Goal: Task Accomplishment & Management: Complete application form

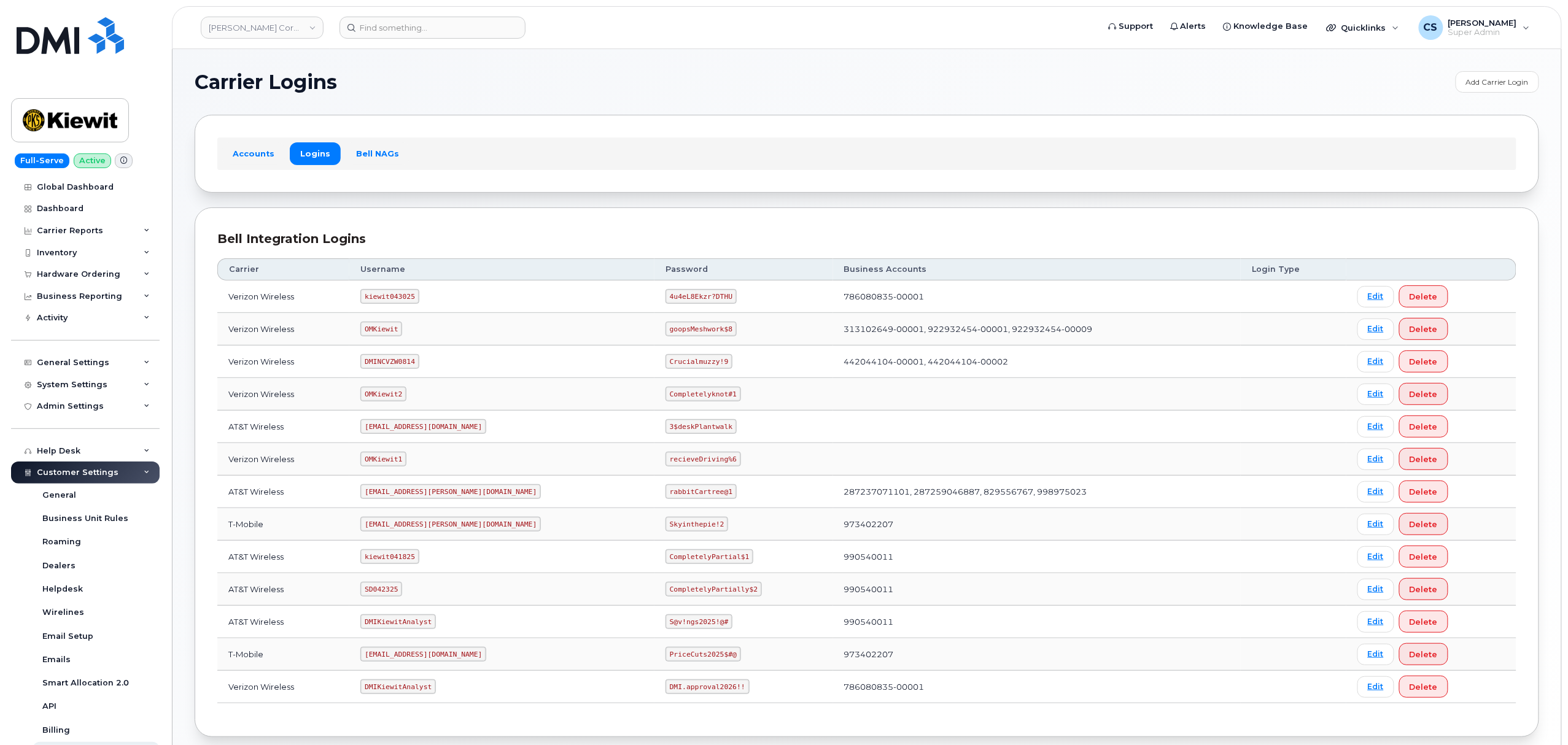
click at [378, 301] on code "kiewit043025" at bounding box center [390, 296] width 59 height 15
copy code "kiewit043025"
drag, startPoint x: 671, startPoint y: 300, endPoint x: 613, endPoint y: 296, distance: 58.1
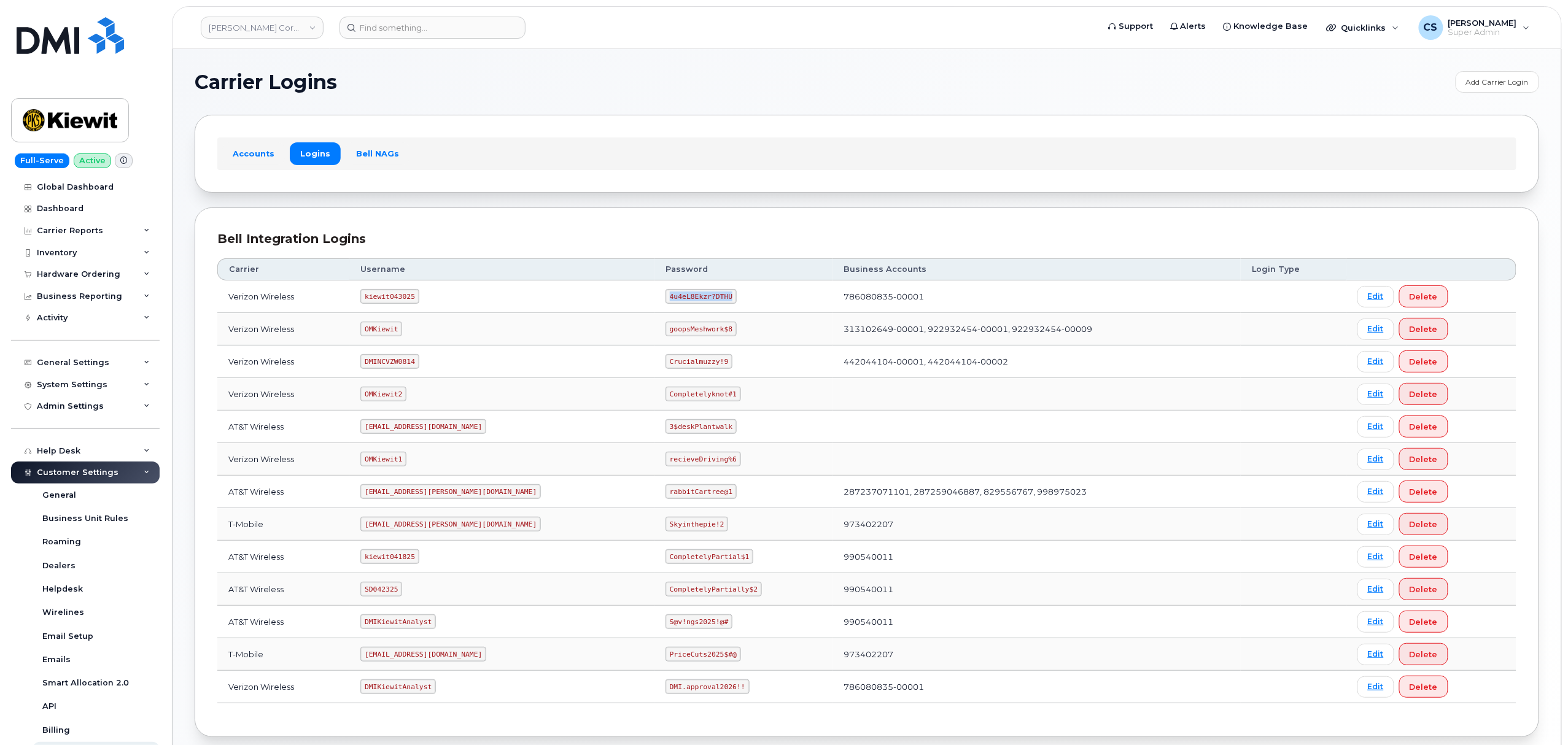
click at [666, 296] on code "4u4eL8Ekzr?DTHU" at bounding box center [701, 296] width 71 height 15
copy code "4u4eL8Ekzr?DTHU"
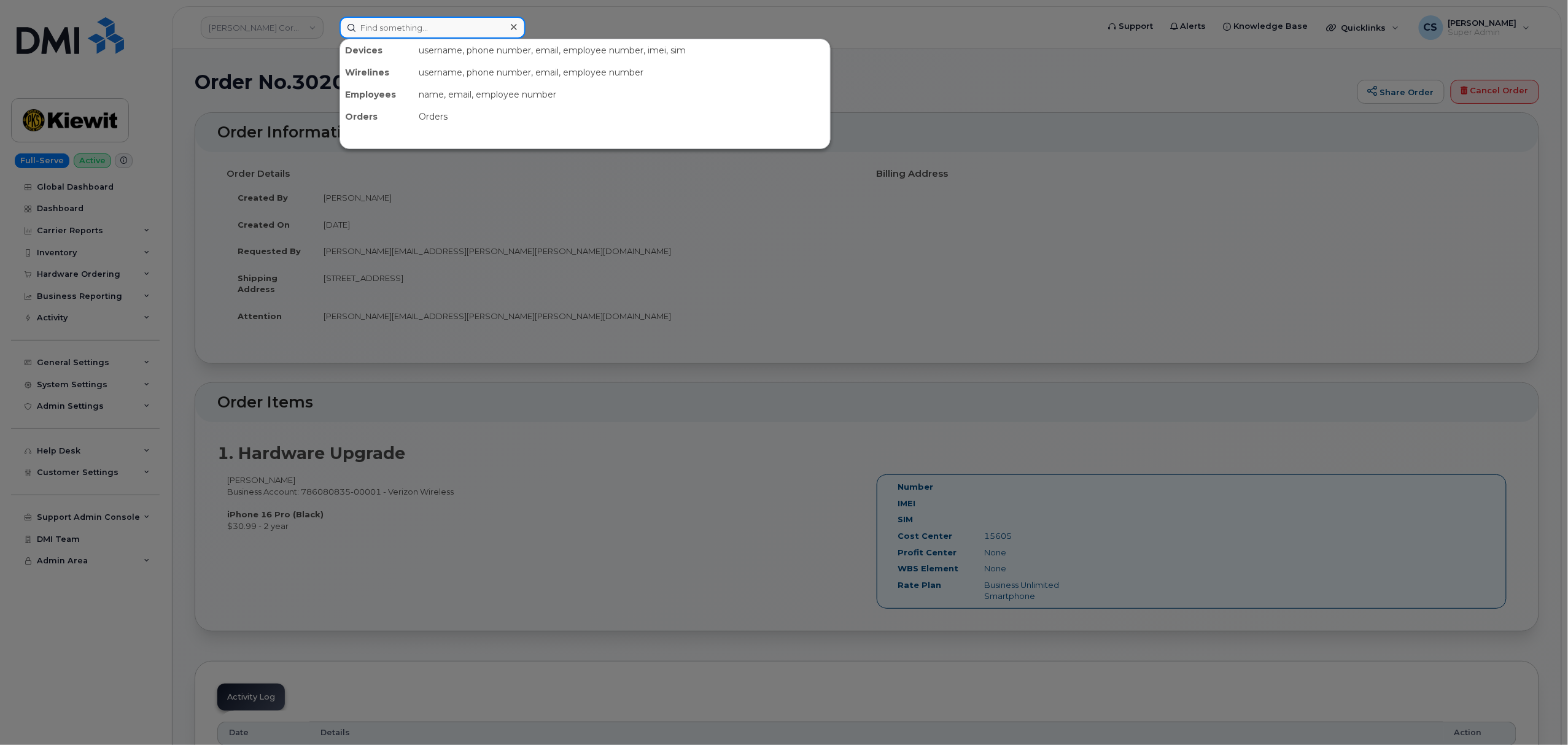
click at [416, 23] on input at bounding box center [432, 28] width 186 height 22
paste input "300613"
type input "300613"
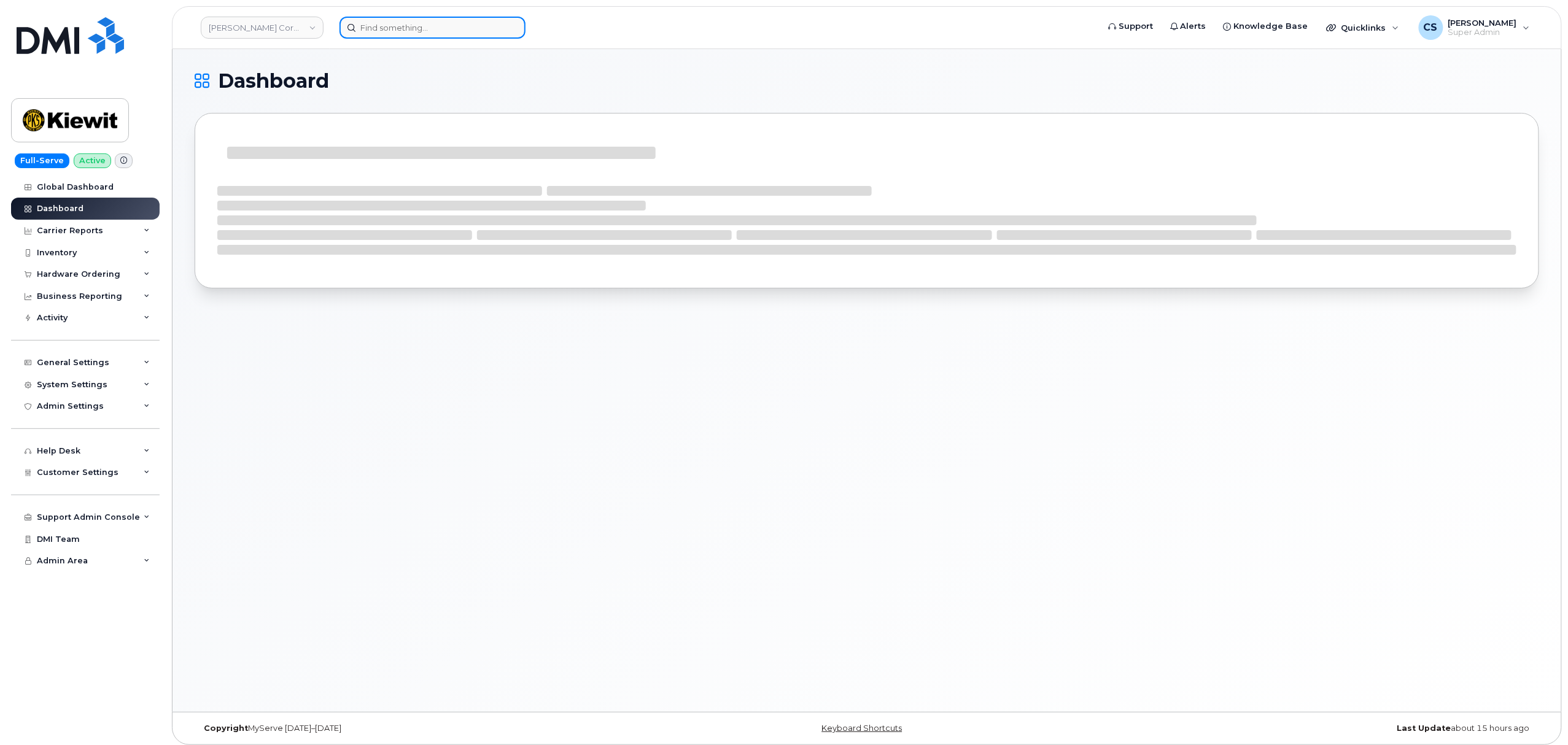
click at [428, 31] on input at bounding box center [432, 28] width 186 height 22
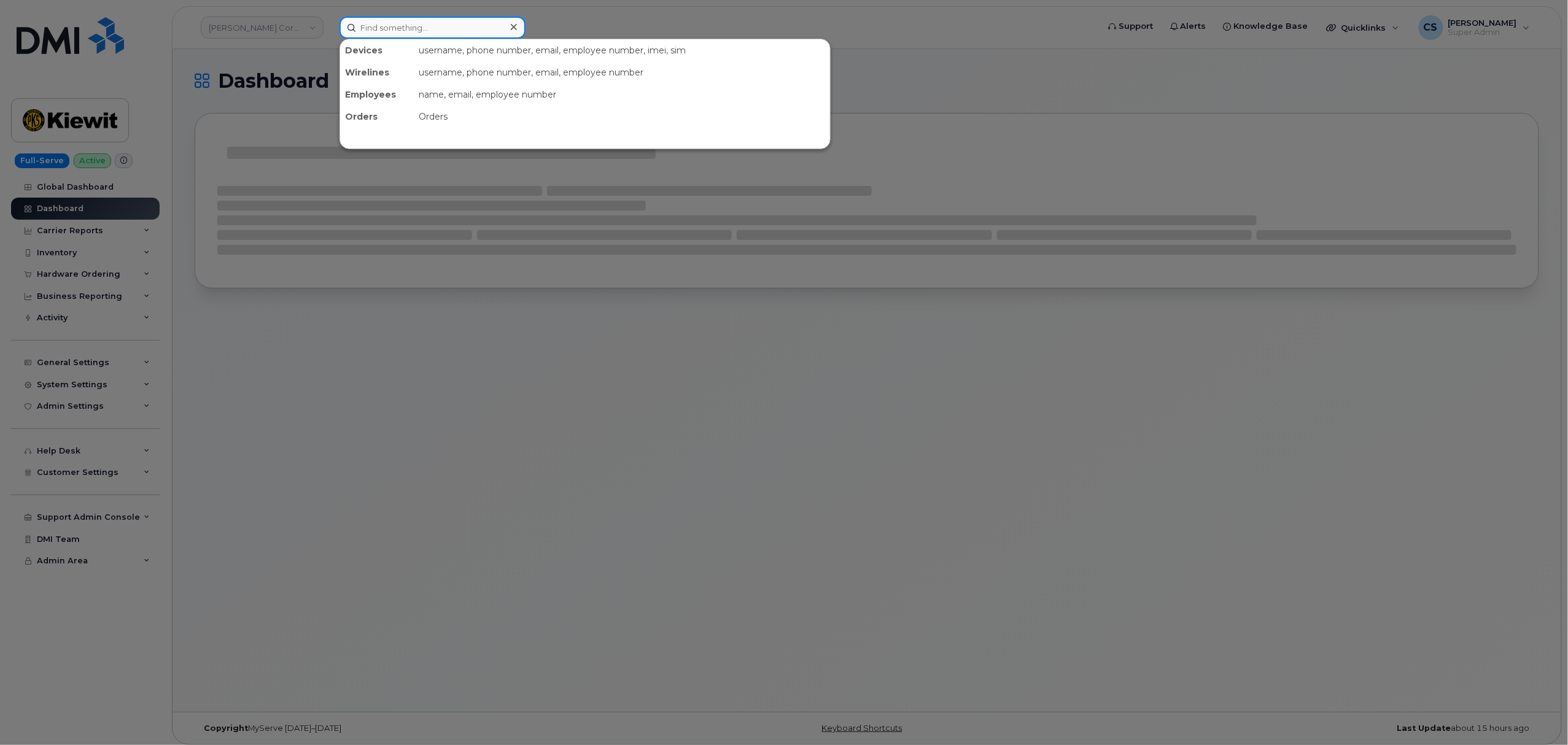
drag, startPoint x: 428, startPoint y: 31, endPoint x: 400, endPoint y: 37, distance: 28.6
click at [401, 37] on input at bounding box center [432, 28] width 186 height 22
paste input "300613"
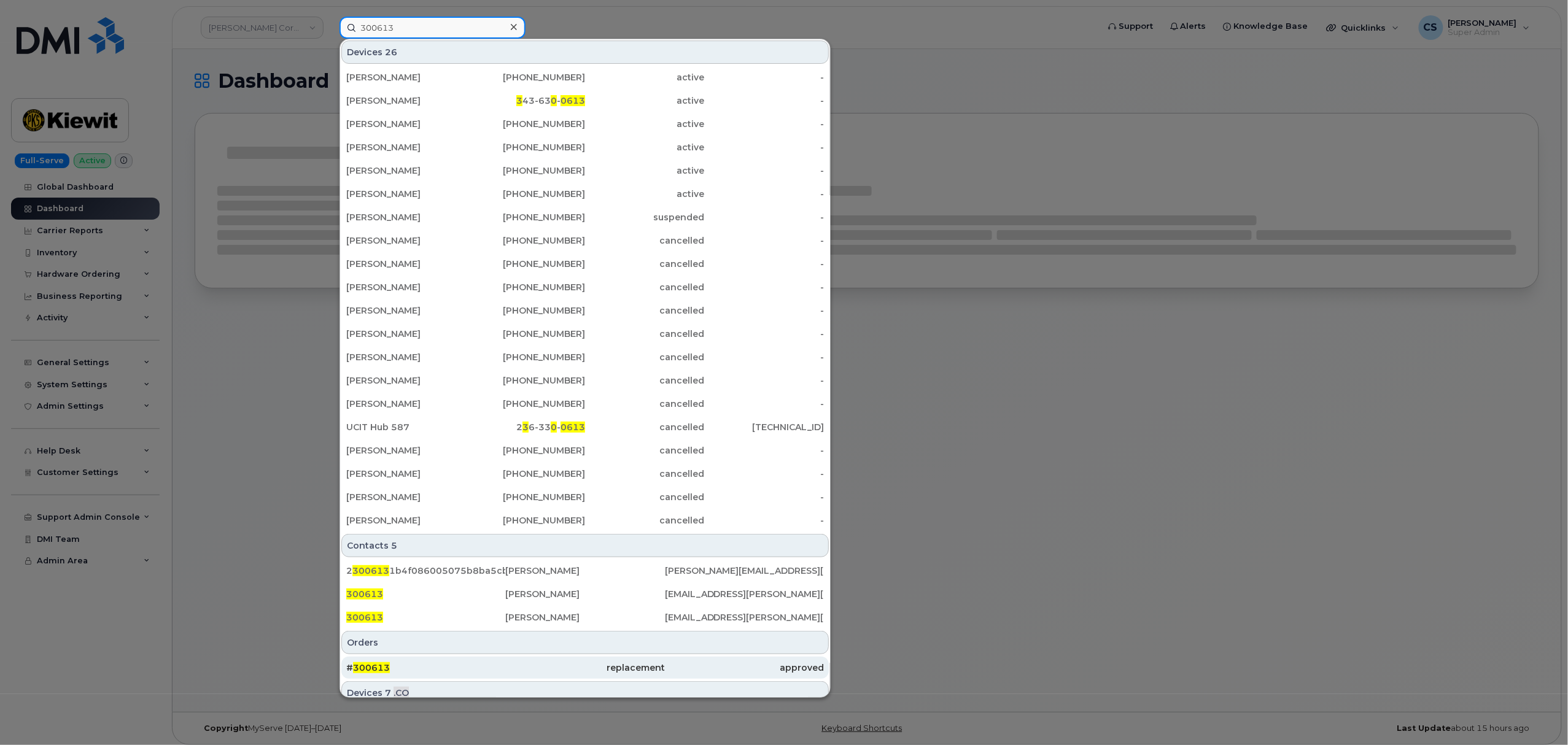
type input "300613"
click at [371, 666] on span "300613" at bounding box center [371, 668] width 37 height 11
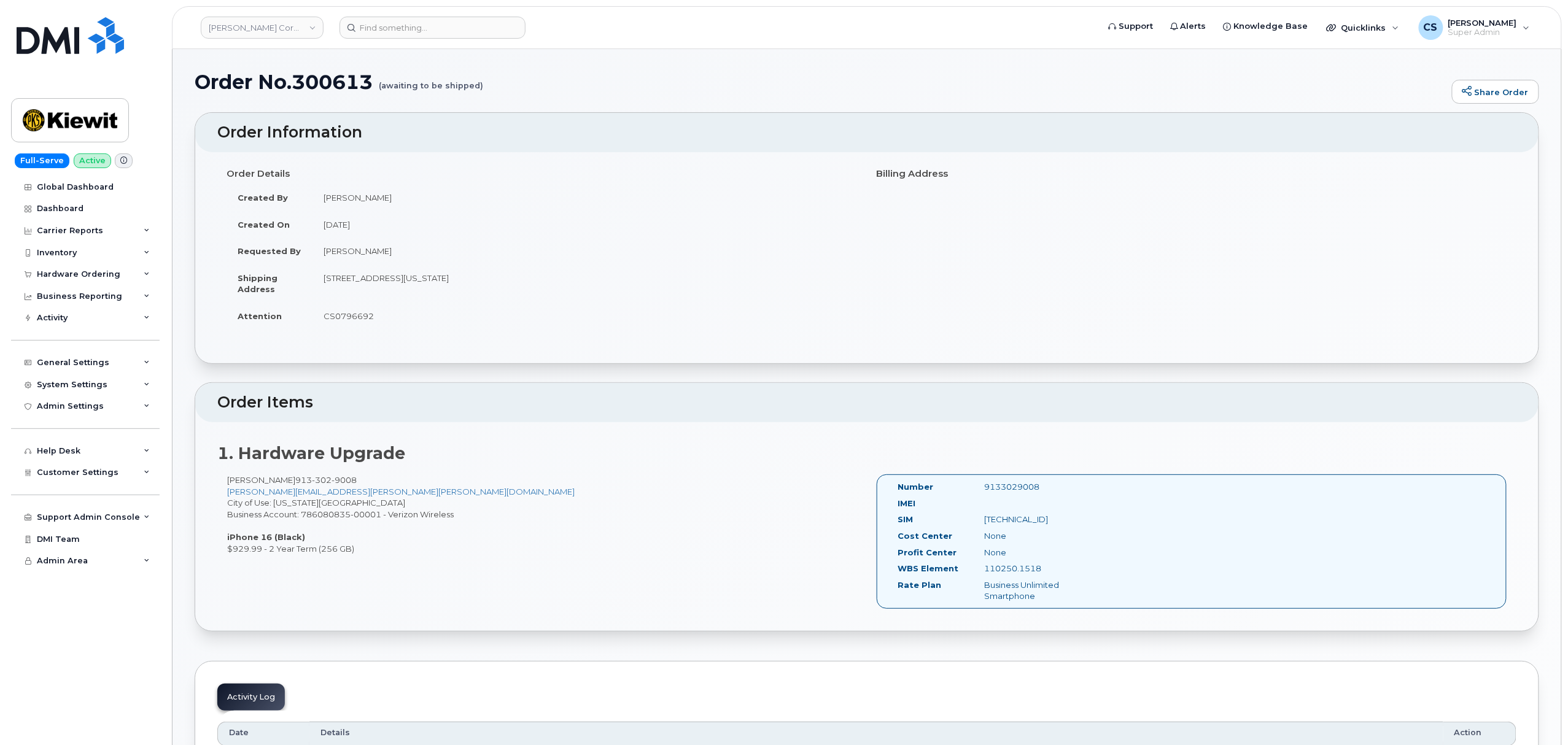
click at [1015, 486] on div "9133029008" at bounding box center [1036, 487] width 121 height 12
copy div "9133029008"
click at [329, 514] on div "John Connor 913 302 9008 JOHN.CONNOR@KIEWIT.COM City of Use: Kansas City Busine…" at bounding box center [542, 514] width 650 height 80
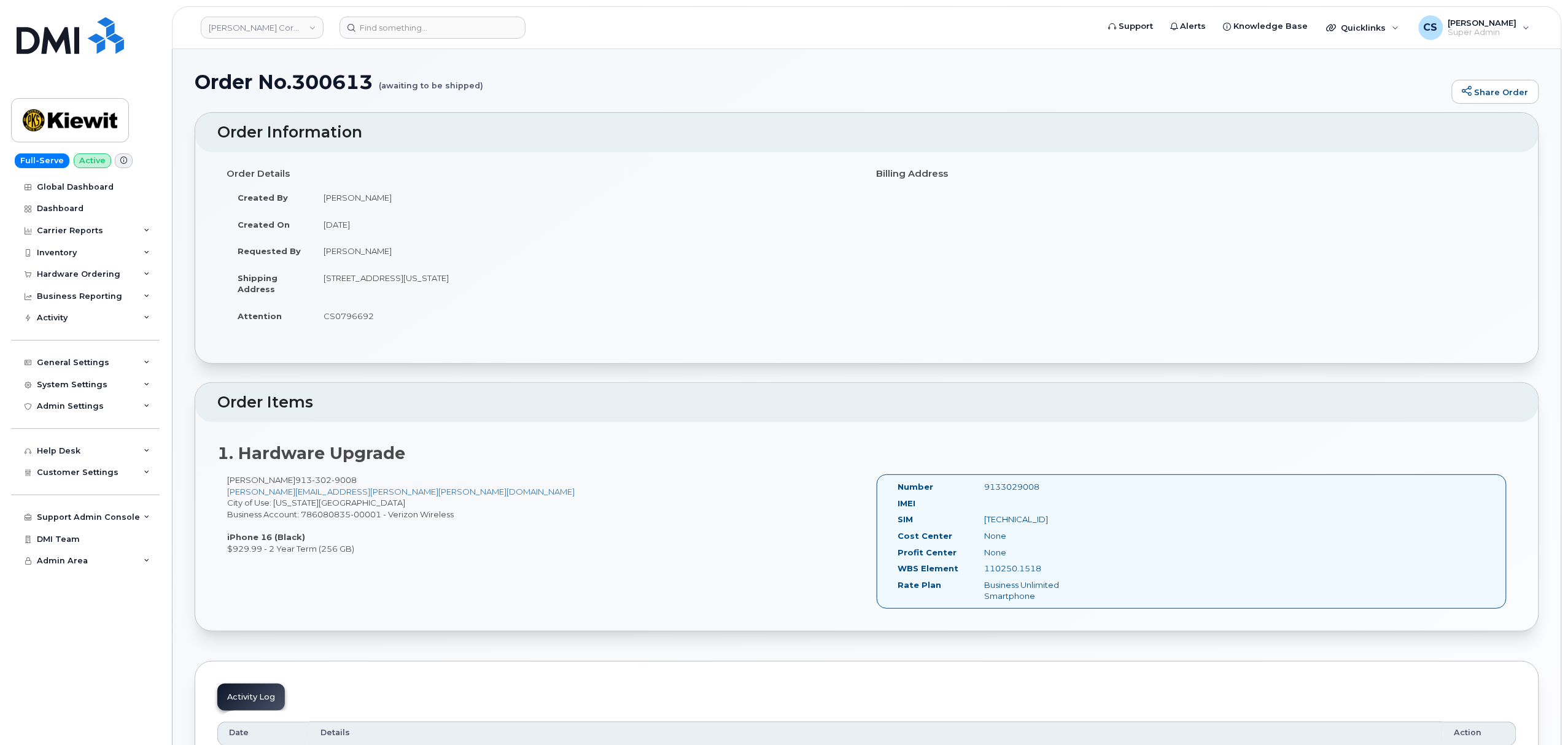
click at [583, 521] on div "John Connor 913 302 9008 JOHN.CONNOR@KIEWIT.COM City of Use: Kansas City Busine…" at bounding box center [542, 514] width 650 height 80
copy div "786080835-00001"
drag, startPoint x: 381, startPoint y: 514, endPoint x: 312, endPoint y: 506, distance: 69.5
click at [308, 509] on div "John Connor 913 302 9008 JOHN.CONNOR@KIEWIT.COM City of Use: Kansas City Busine…" at bounding box center [542, 514] width 650 height 80
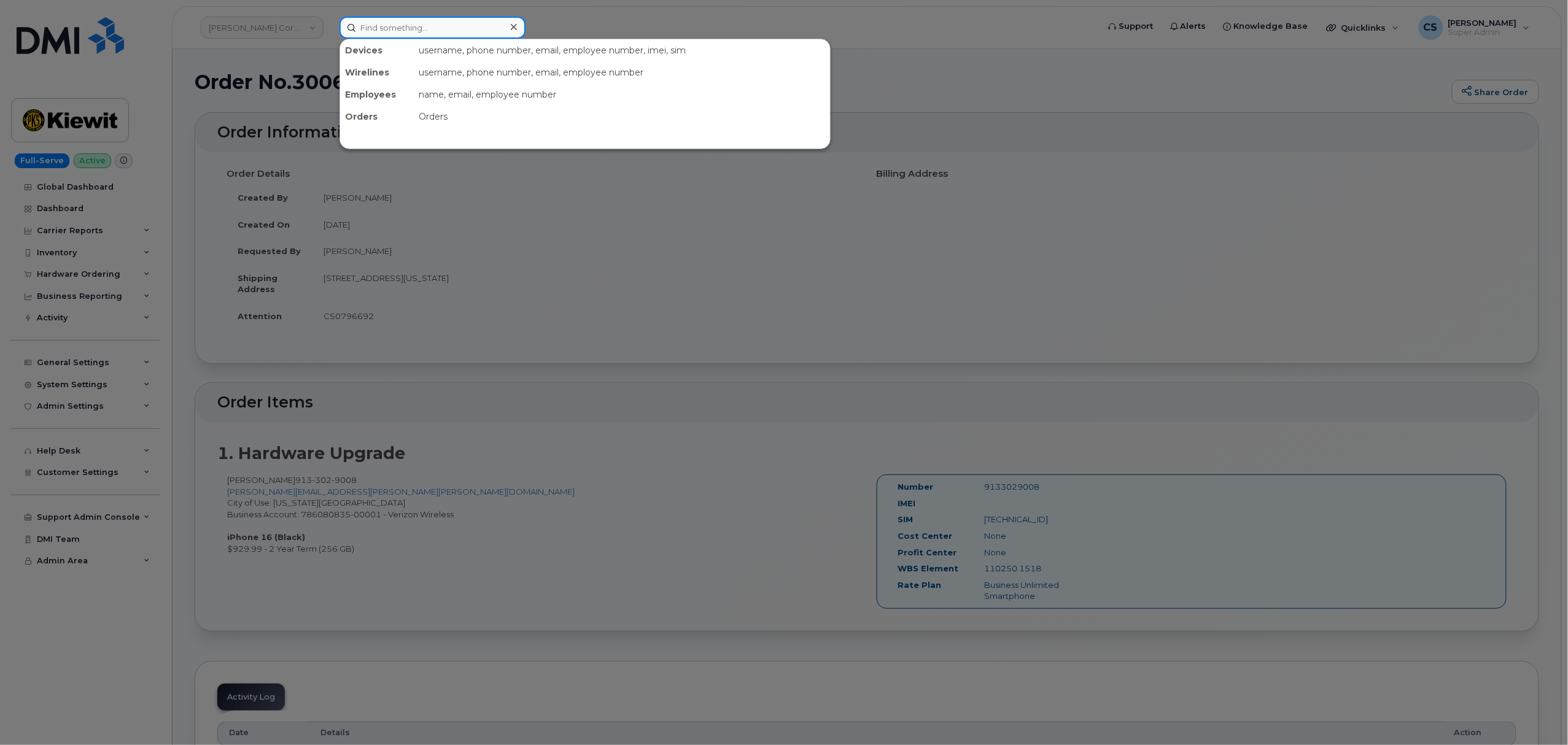
click at [415, 29] on input at bounding box center [432, 28] width 186 height 22
paste input "302683"
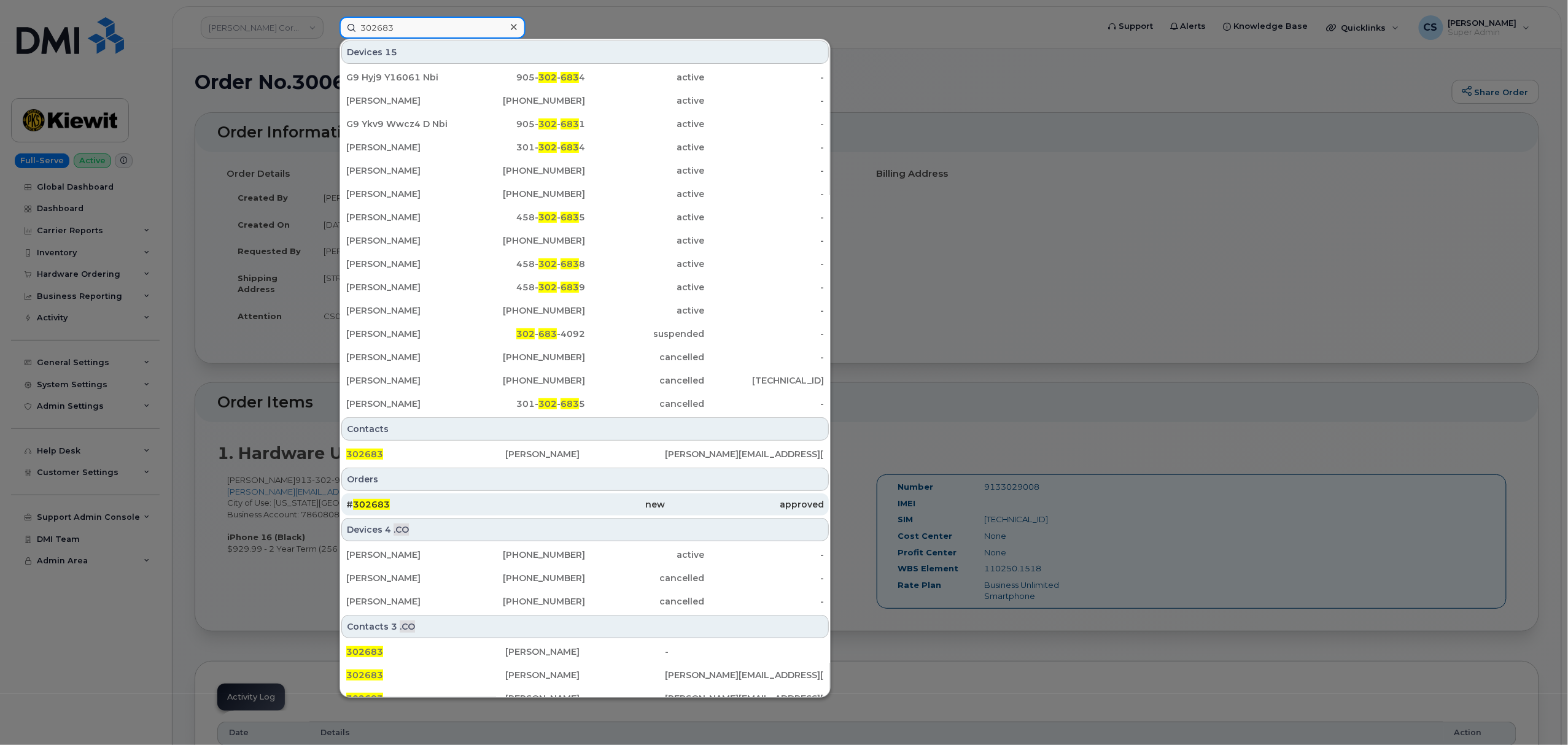
type input "302683"
click at [367, 503] on span "302683" at bounding box center [371, 505] width 37 height 11
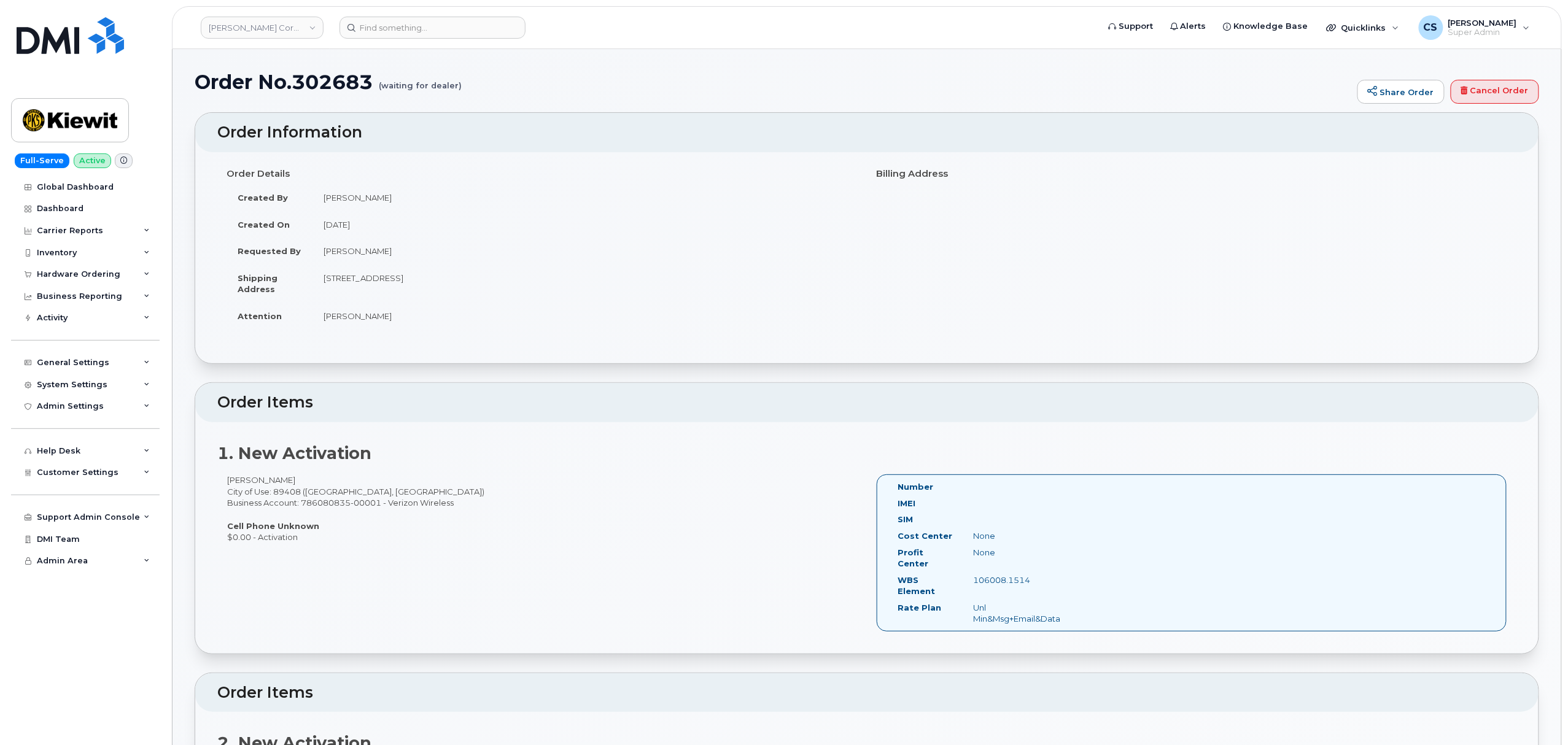
drag, startPoint x: 385, startPoint y: 251, endPoint x: 325, endPoint y: 254, distance: 60.1
click at [325, 254] on td "[PERSON_NAME]" at bounding box center [585, 251] width 545 height 27
copy td "[PERSON_NAME]"
click at [417, 33] on input at bounding box center [432, 28] width 186 height 22
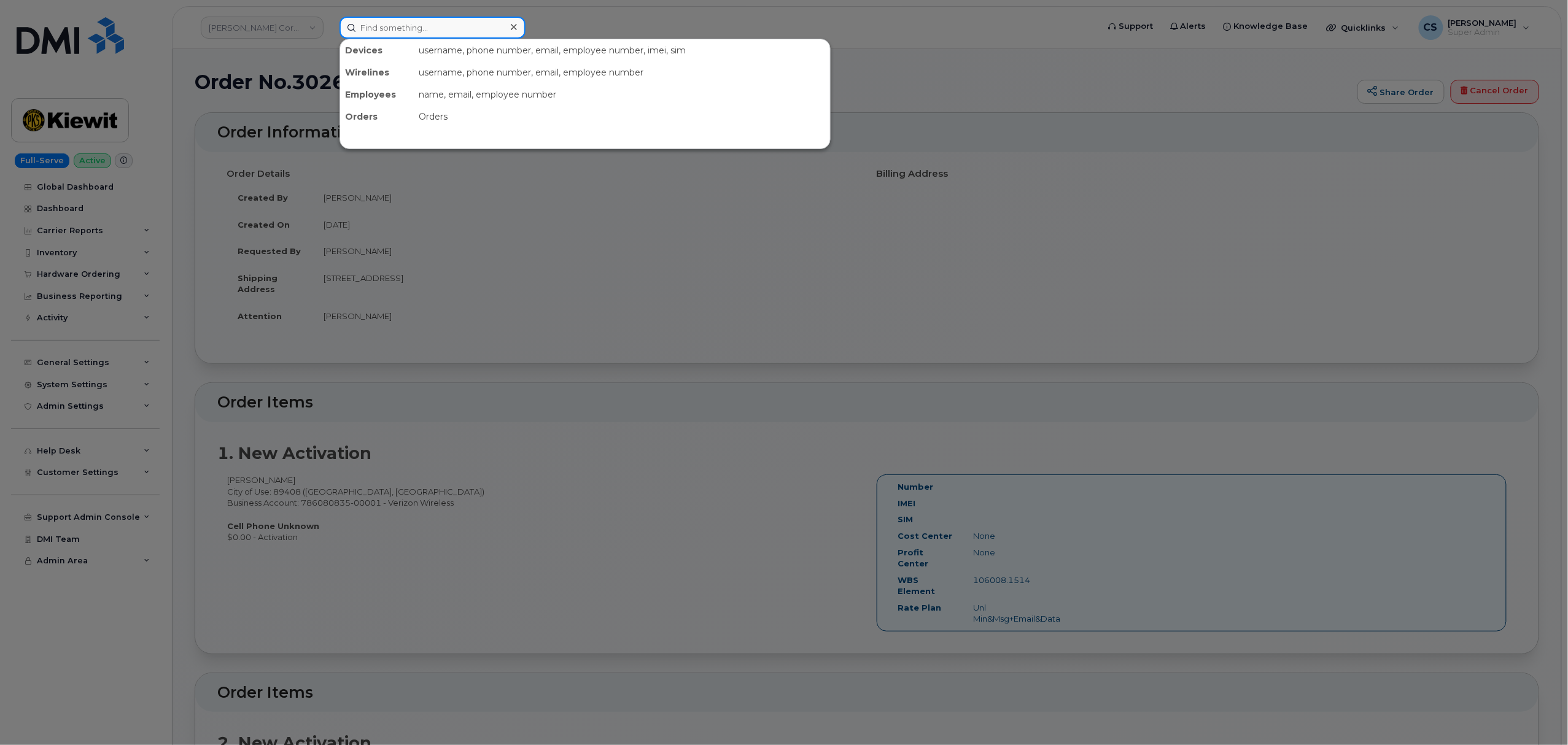
paste input "[PERSON_NAME]"
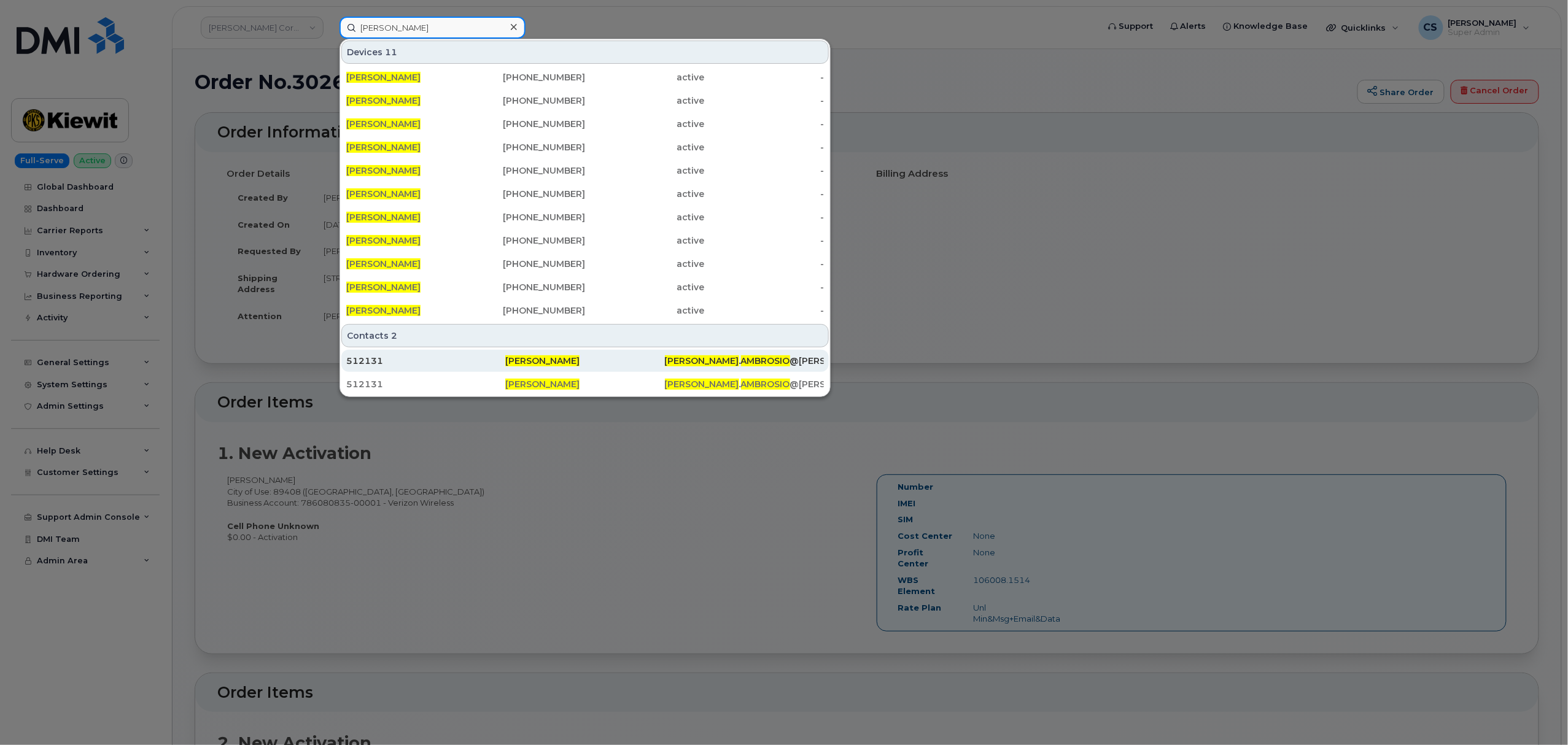
type input "[PERSON_NAME]"
click at [537, 360] on span "[PERSON_NAME]" at bounding box center [542, 361] width 75 height 11
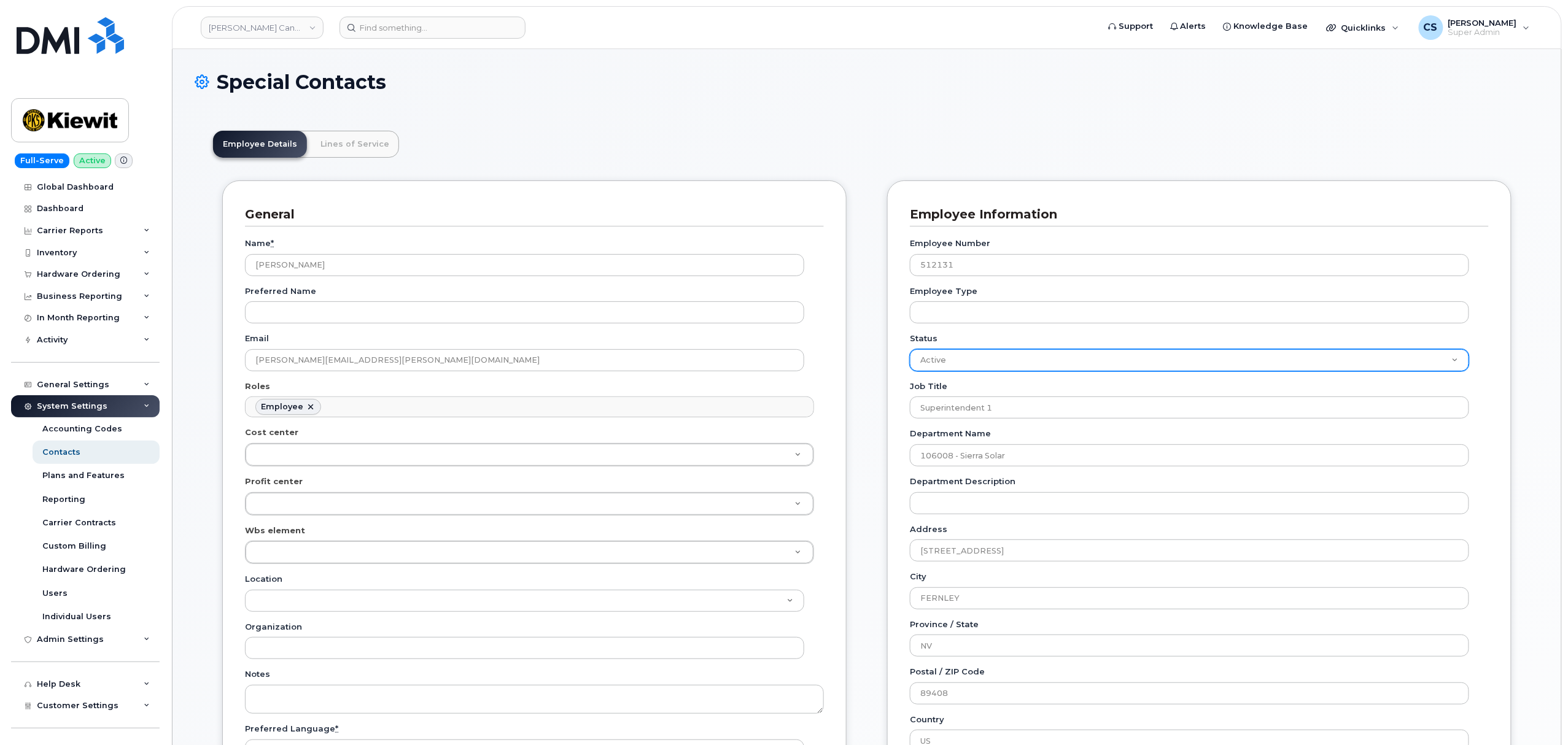
scroll to position [36, 0]
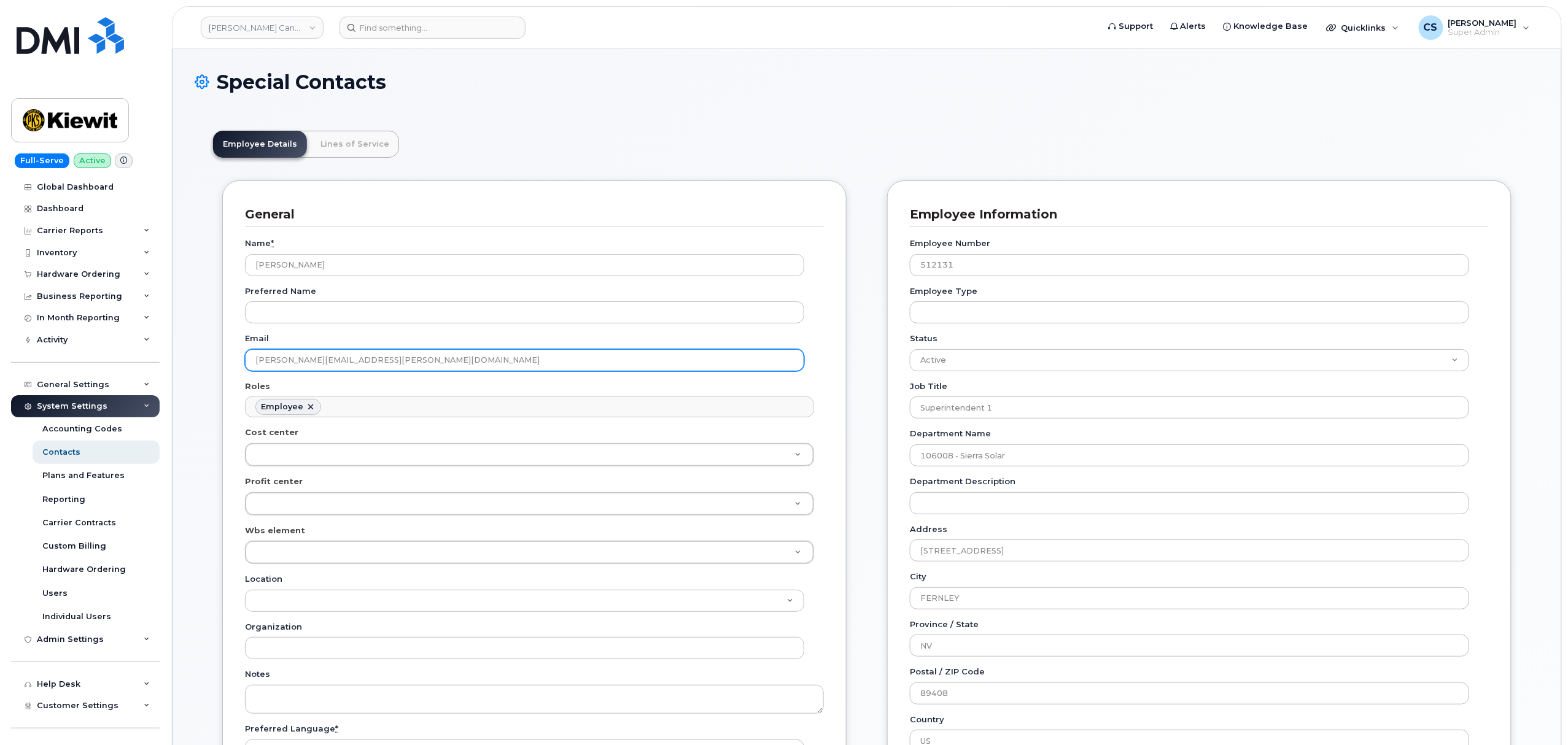
click at [369, 367] on input "[PERSON_NAME][EMAIL_ADDRESS][PERSON_NAME][DOMAIN_NAME]" at bounding box center [524, 360] width 559 height 22
click at [343, 359] on input "[PERSON_NAME][EMAIL_ADDRESS][PERSON_NAME][DOMAIN_NAME]" at bounding box center [524, 360] width 559 height 22
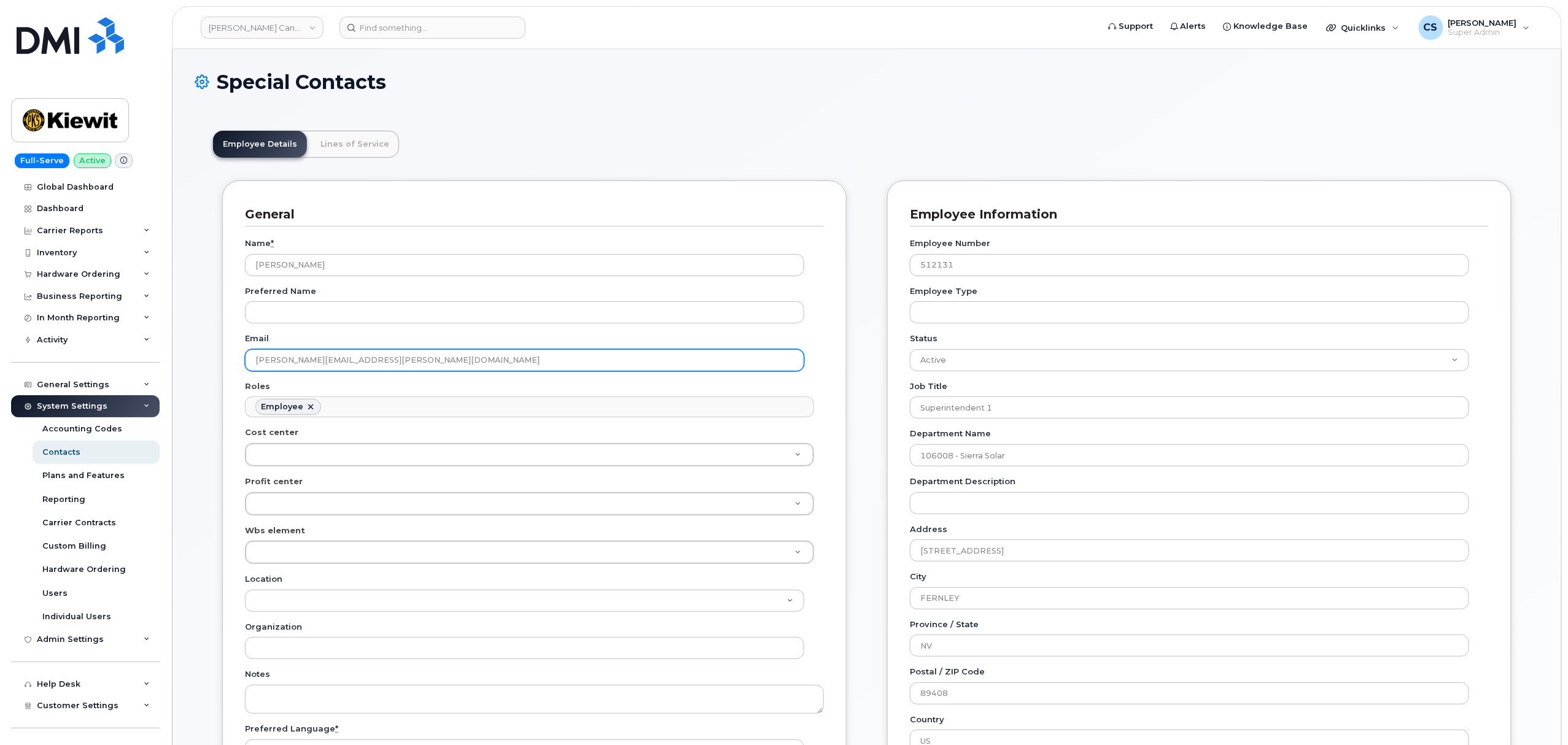
click at [344, 358] on input "[PERSON_NAME][EMAIL_ADDRESS][PERSON_NAME][DOMAIN_NAME]" at bounding box center [524, 360] width 559 height 22
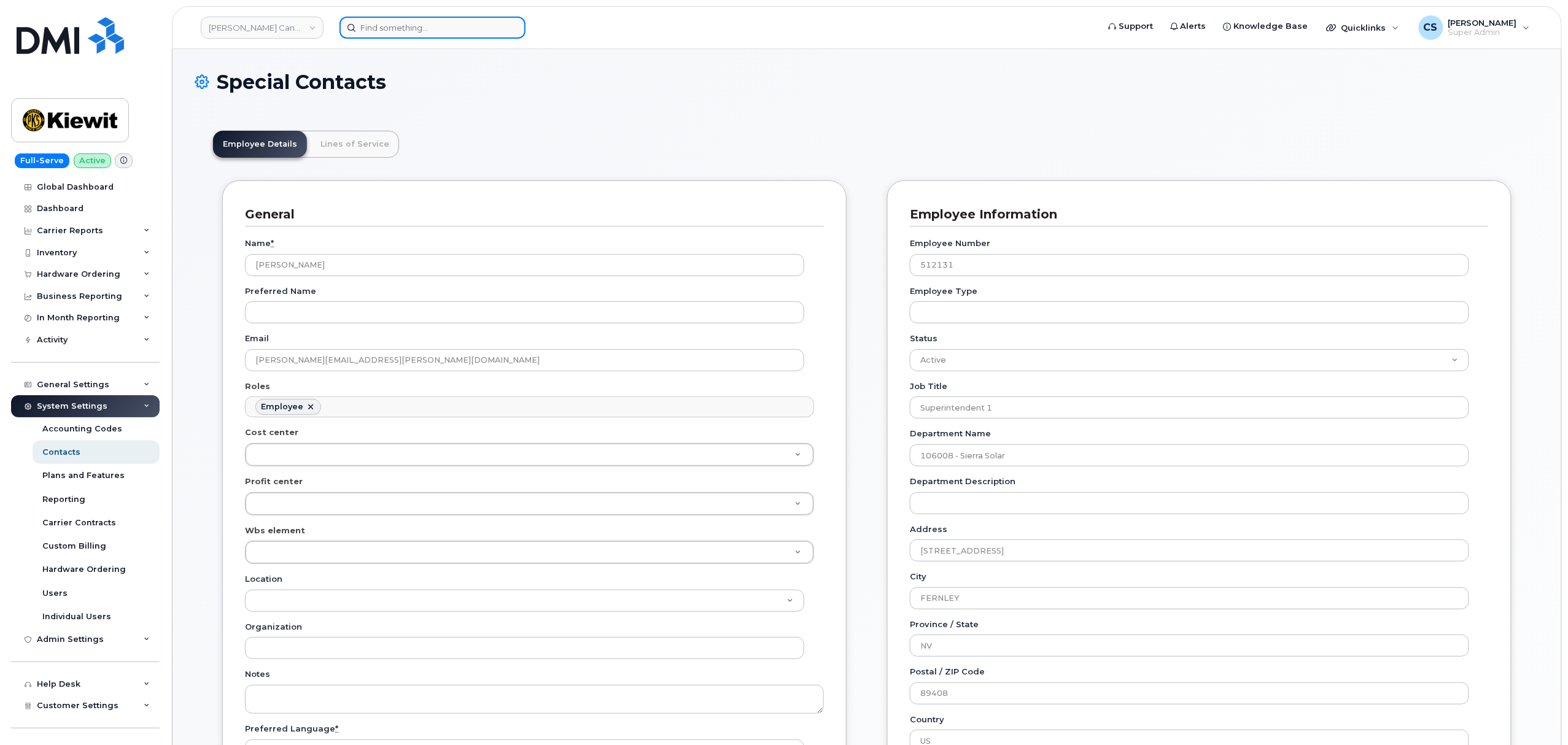
click at [405, 27] on input at bounding box center [432, 28] width 186 height 22
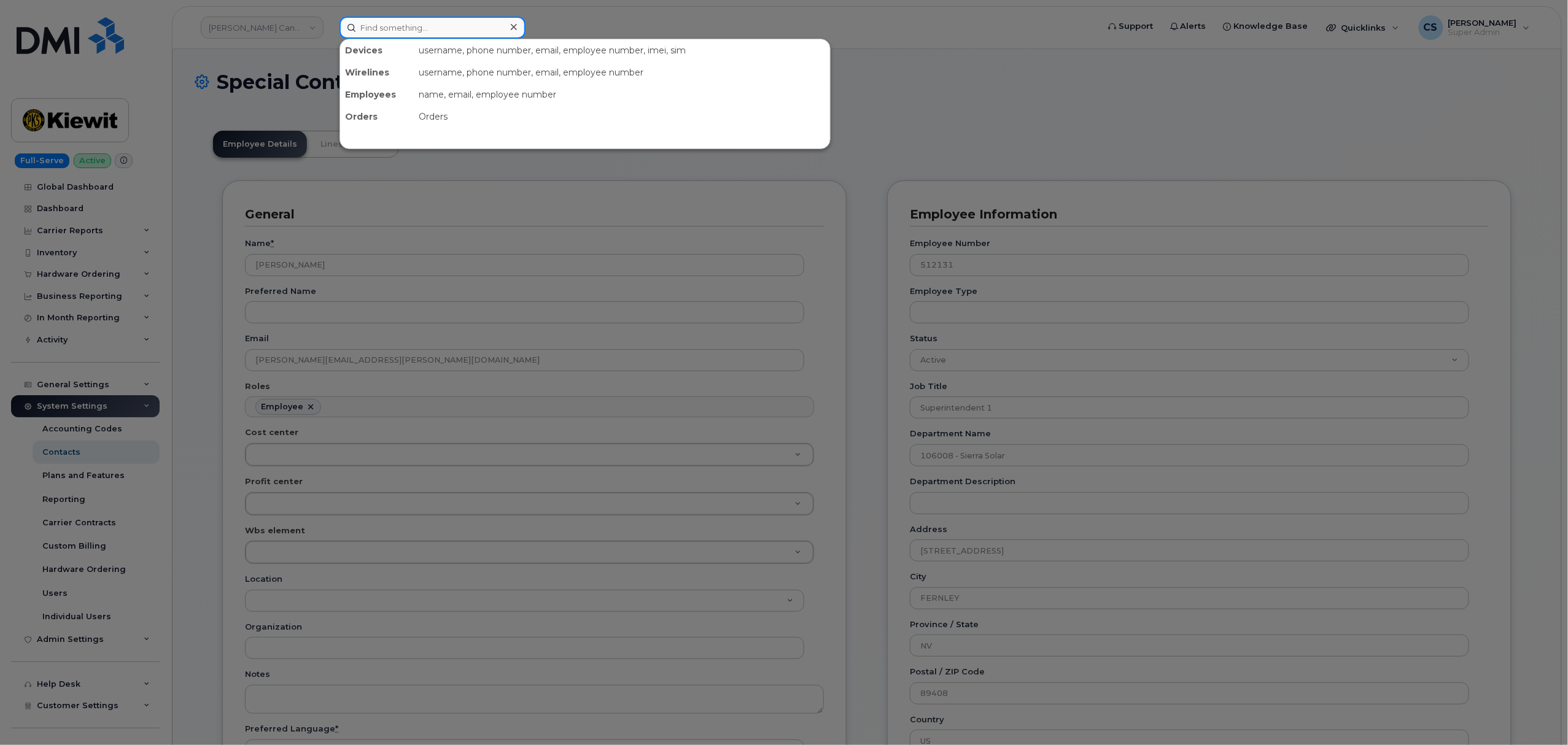
paste input "302683"
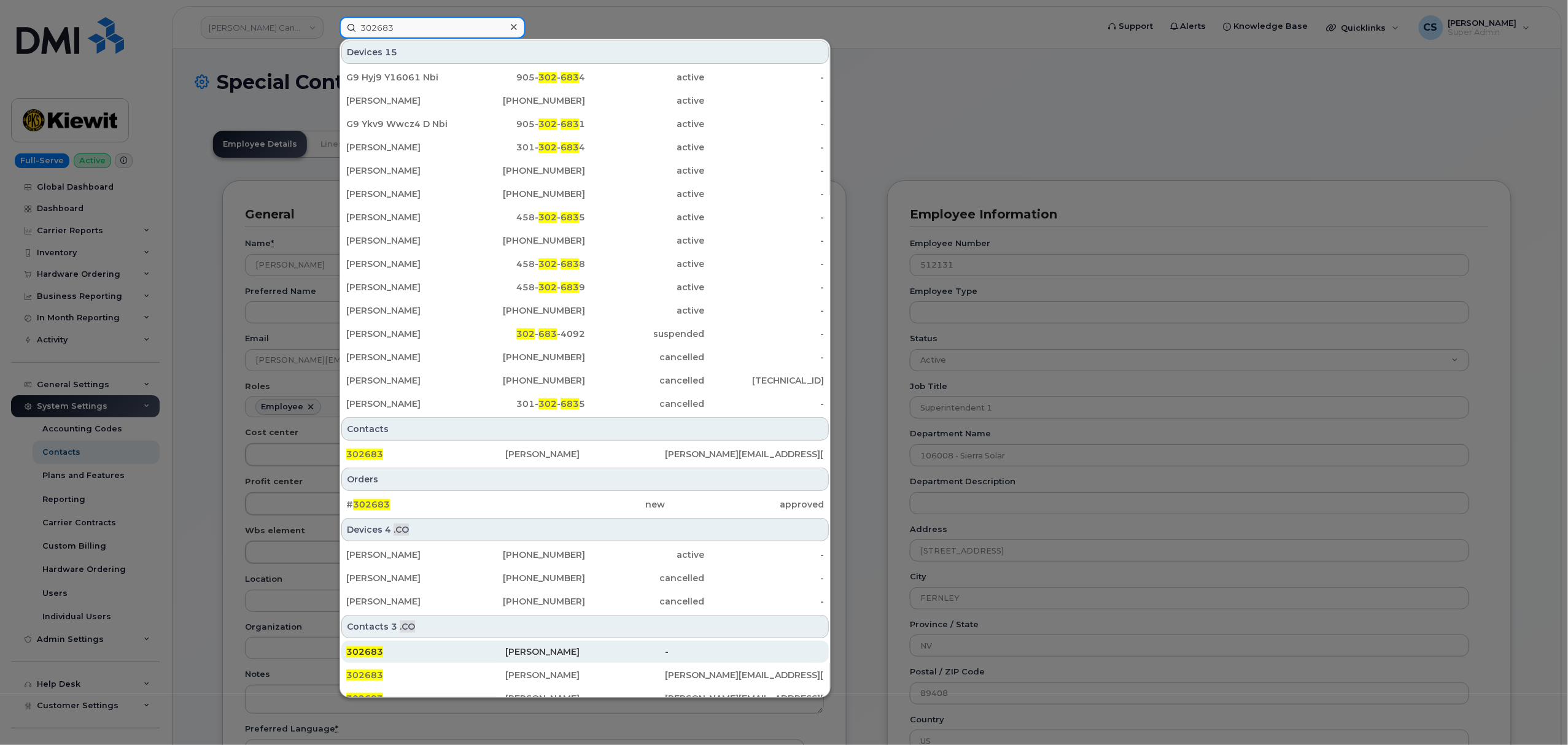
type input "302683"
click at [369, 650] on span "302683" at bounding box center [364, 652] width 37 height 11
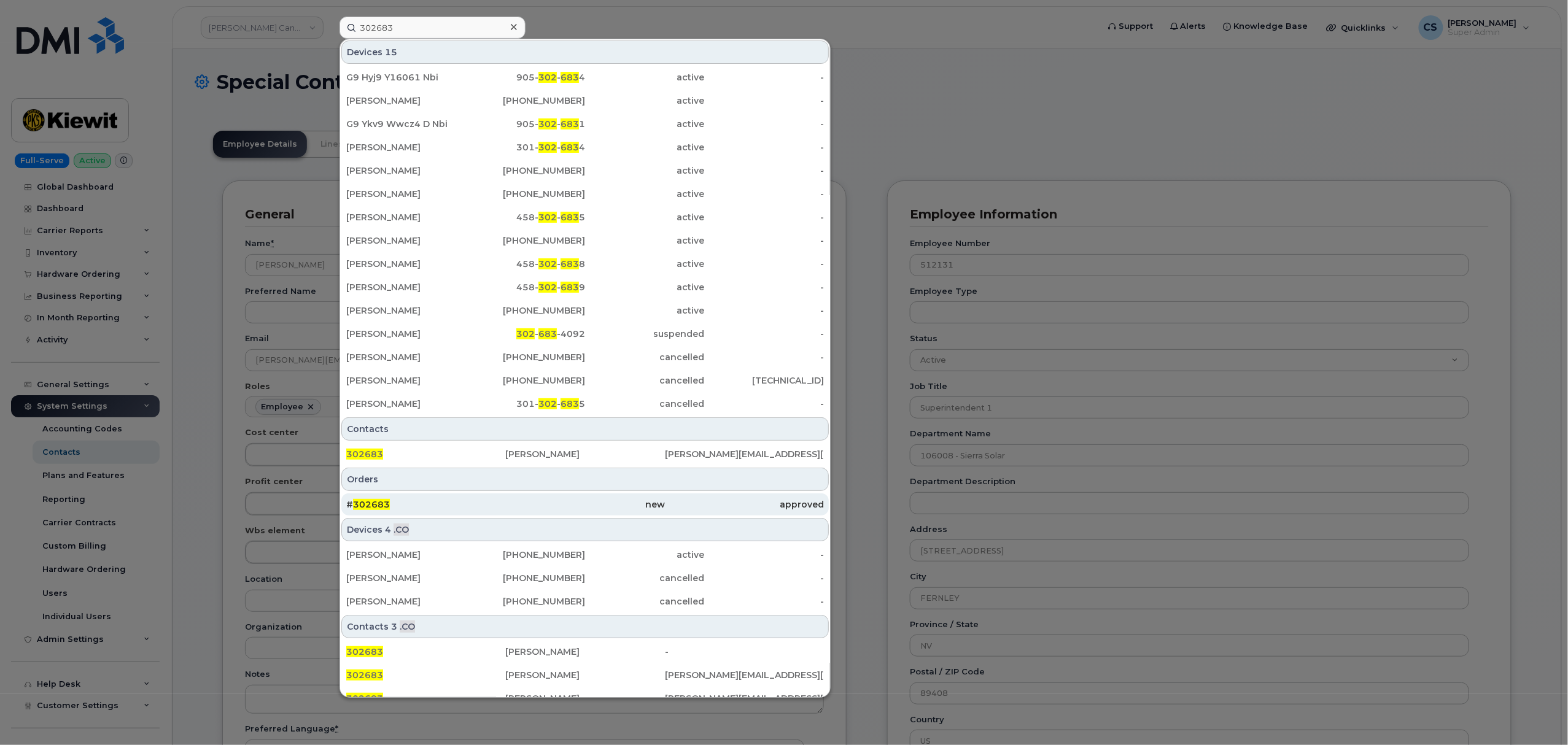
click at [374, 501] on div "# 302683" at bounding box center [426, 505] width 159 height 13
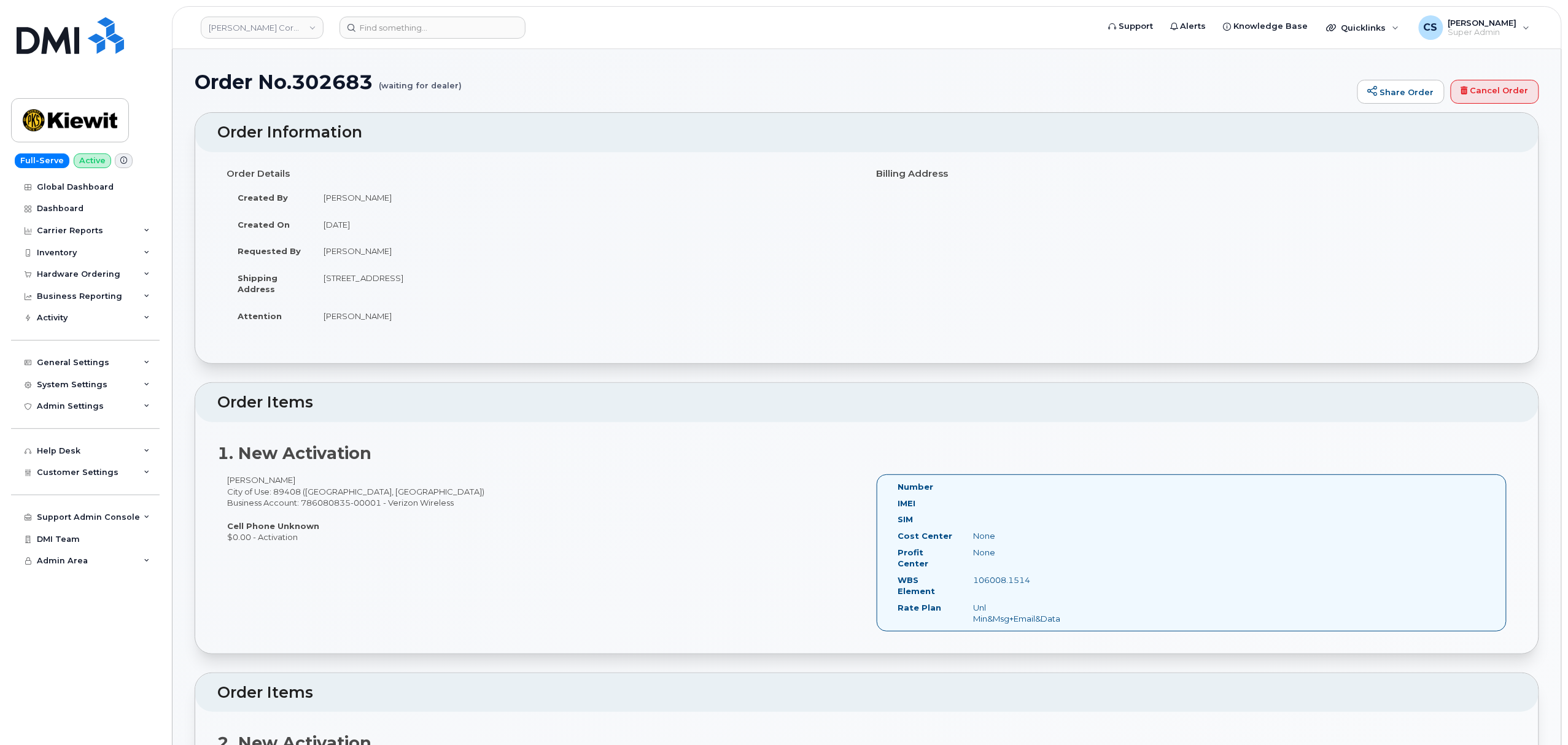
click at [322, 507] on div "[PERSON_NAME] City of Use: 89408 ([GEOGRAPHIC_DATA], [GEOGRAPHIC_DATA]) Busines…" at bounding box center [542, 509] width 650 height 68
copy div "786080835-00001"
drag, startPoint x: 382, startPoint y: 504, endPoint x: 302, endPoint y: 503, distance: 80.0
click at [302, 503] on div "[PERSON_NAME] City of Use: 89408 ([GEOGRAPHIC_DATA], [GEOGRAPHIC_DATA]) Busines…" at bounding box center [542, 509] width 650 height 68
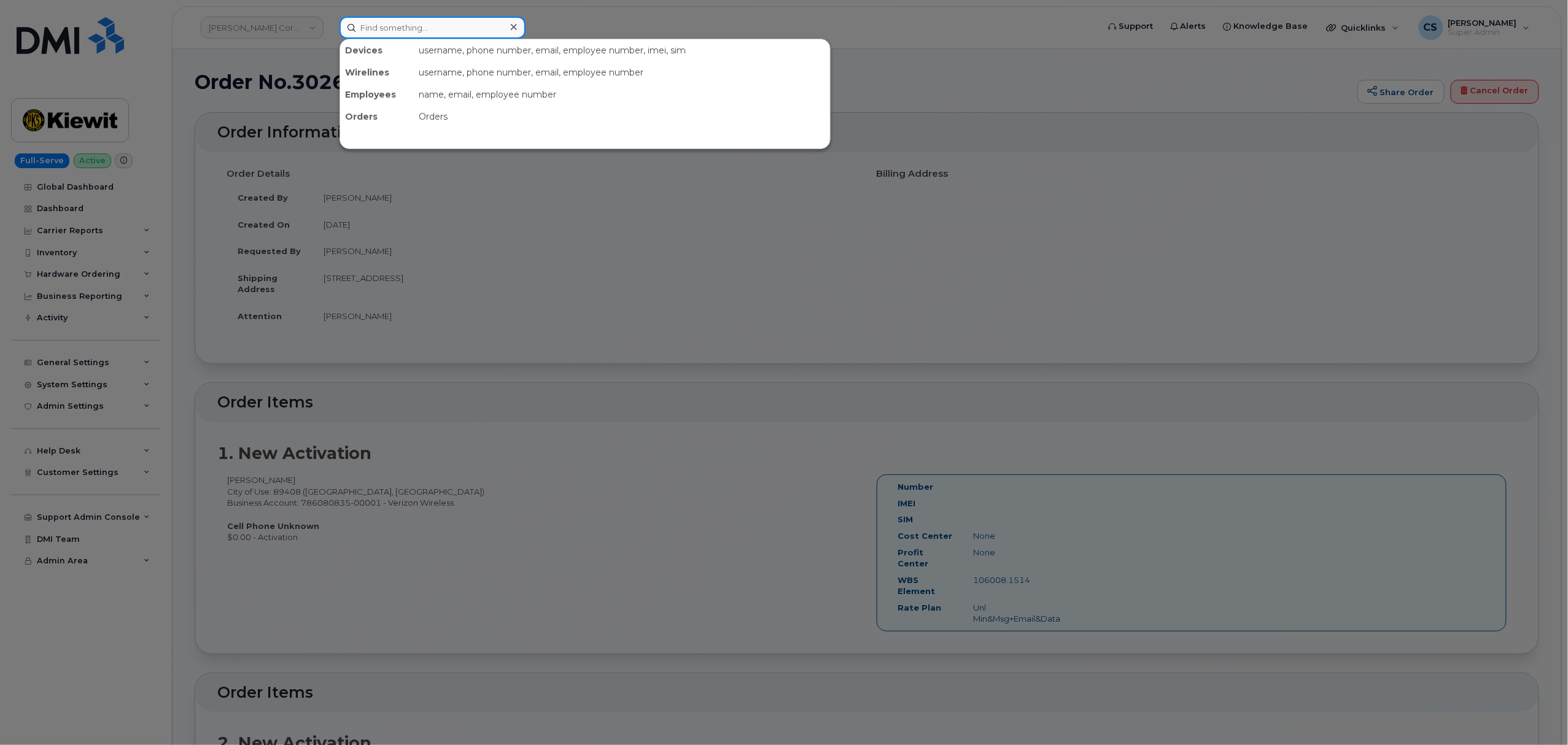
click at [429, 33] on input at bounding box center [432, 28] width 186 height 22
paste input "786080835-00001"
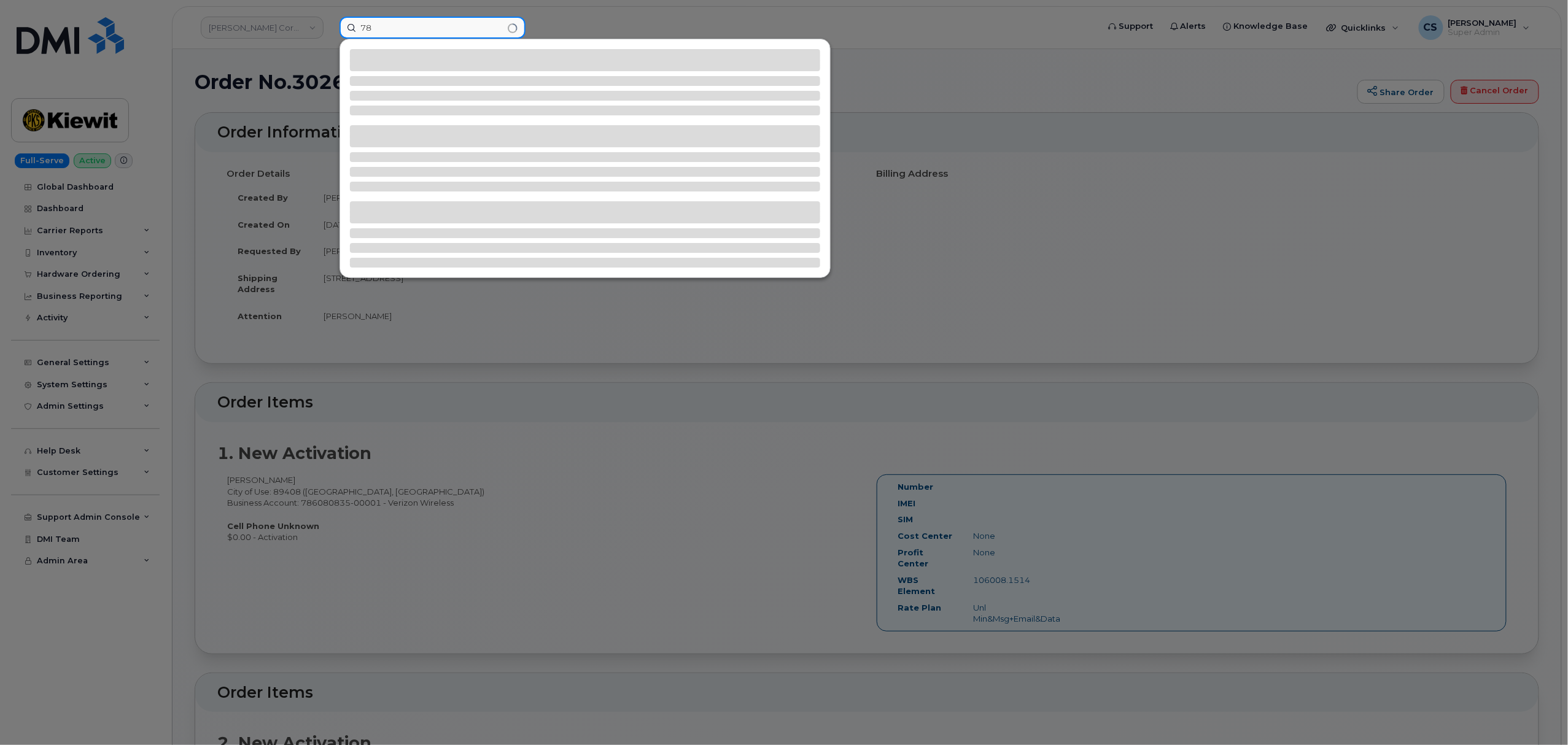
type input "7"
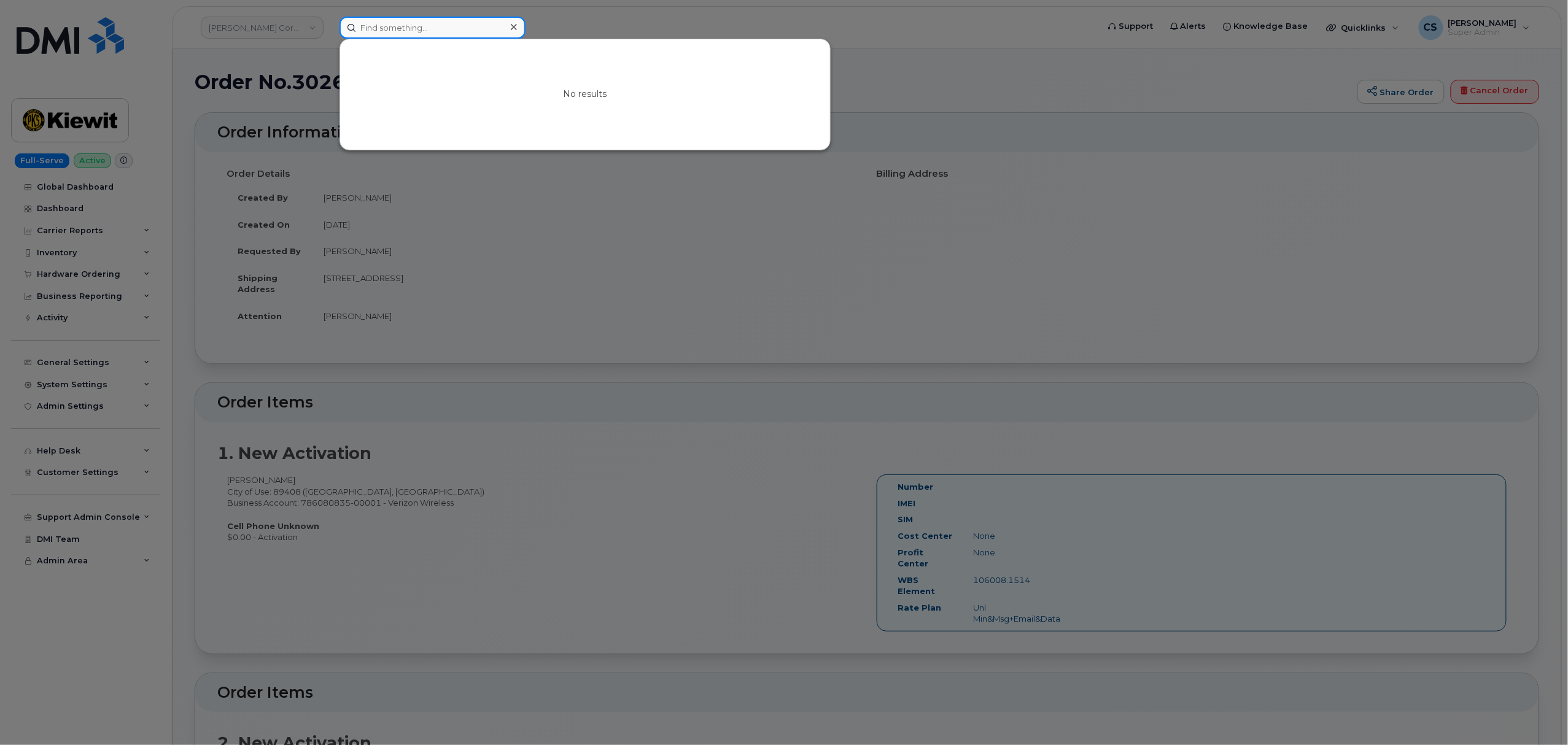
click at [381, 30] on input at bounding box center [432, 28] width 186 height 22
drag, startPoint x: 381, startPoint y: 30, endPoint x: 371, endPoint y: 29, distance: 10.0
click at [371, 29] on input at bounding box center [432, 28] width 186 height 22
paste input "302683"
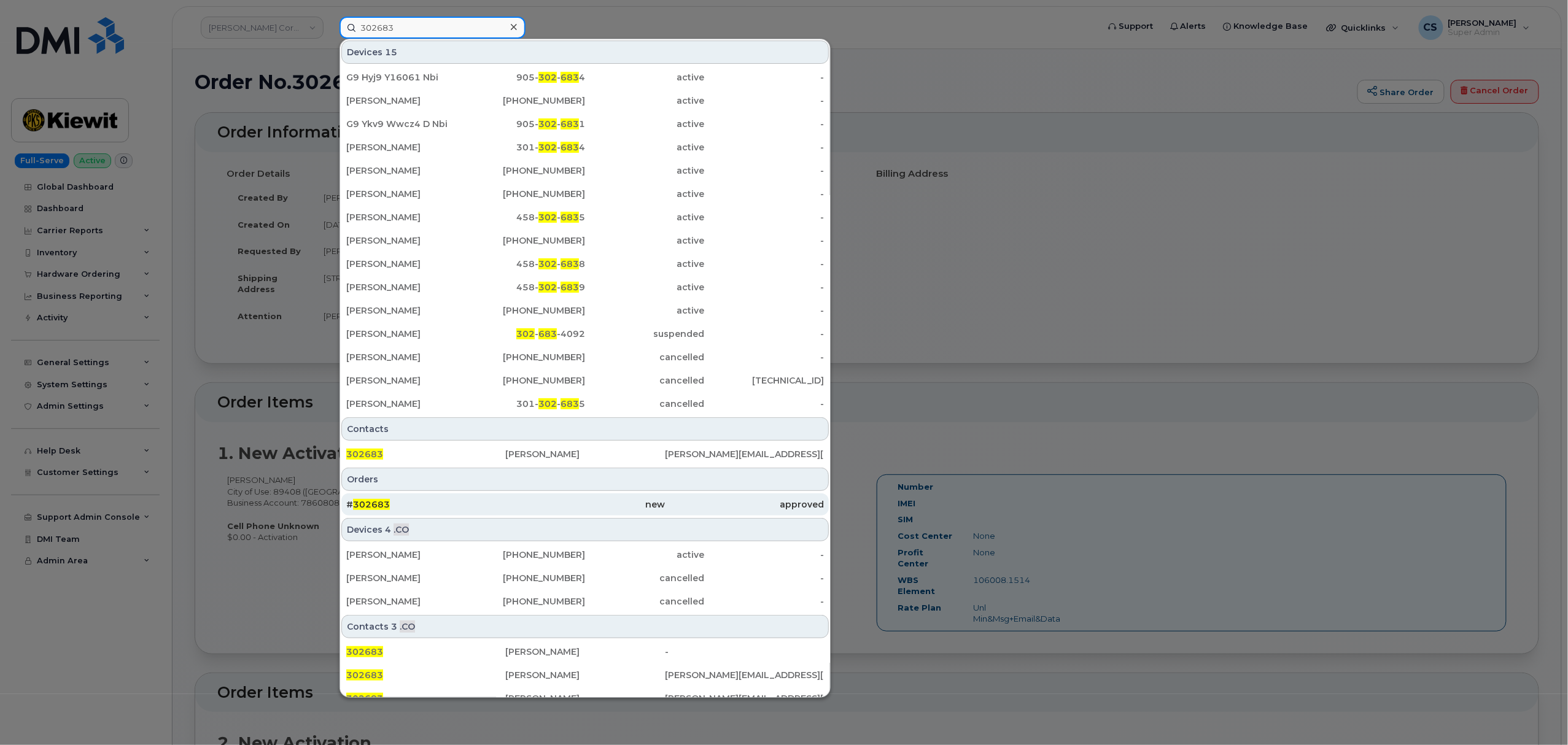
type input "302683"
click at [369, 507] on span "302683" at bounding box center [371, 505] width 37 height 11
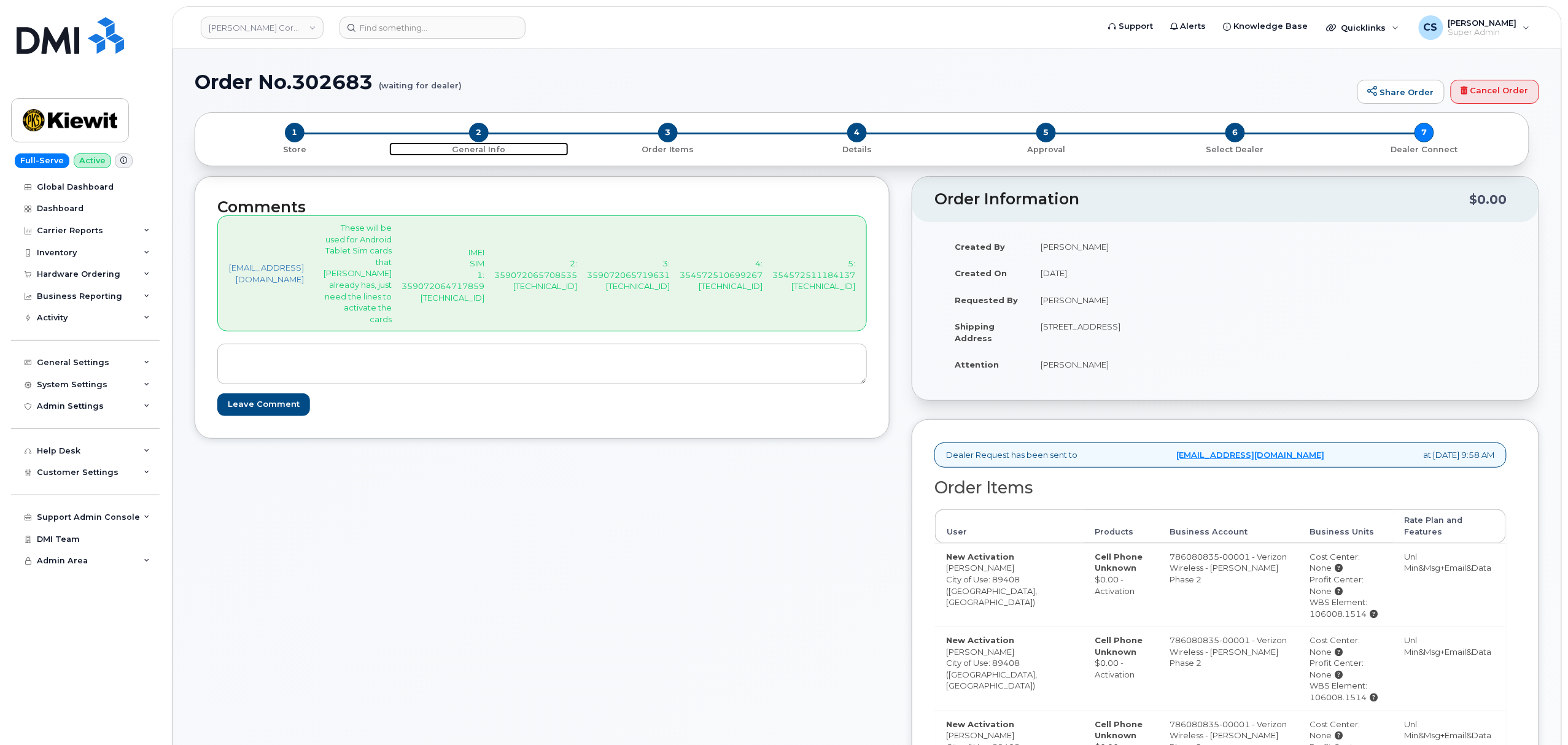
click at [484, 146] on p "General Info" at bounding box center [478, 150] width 179 height 11
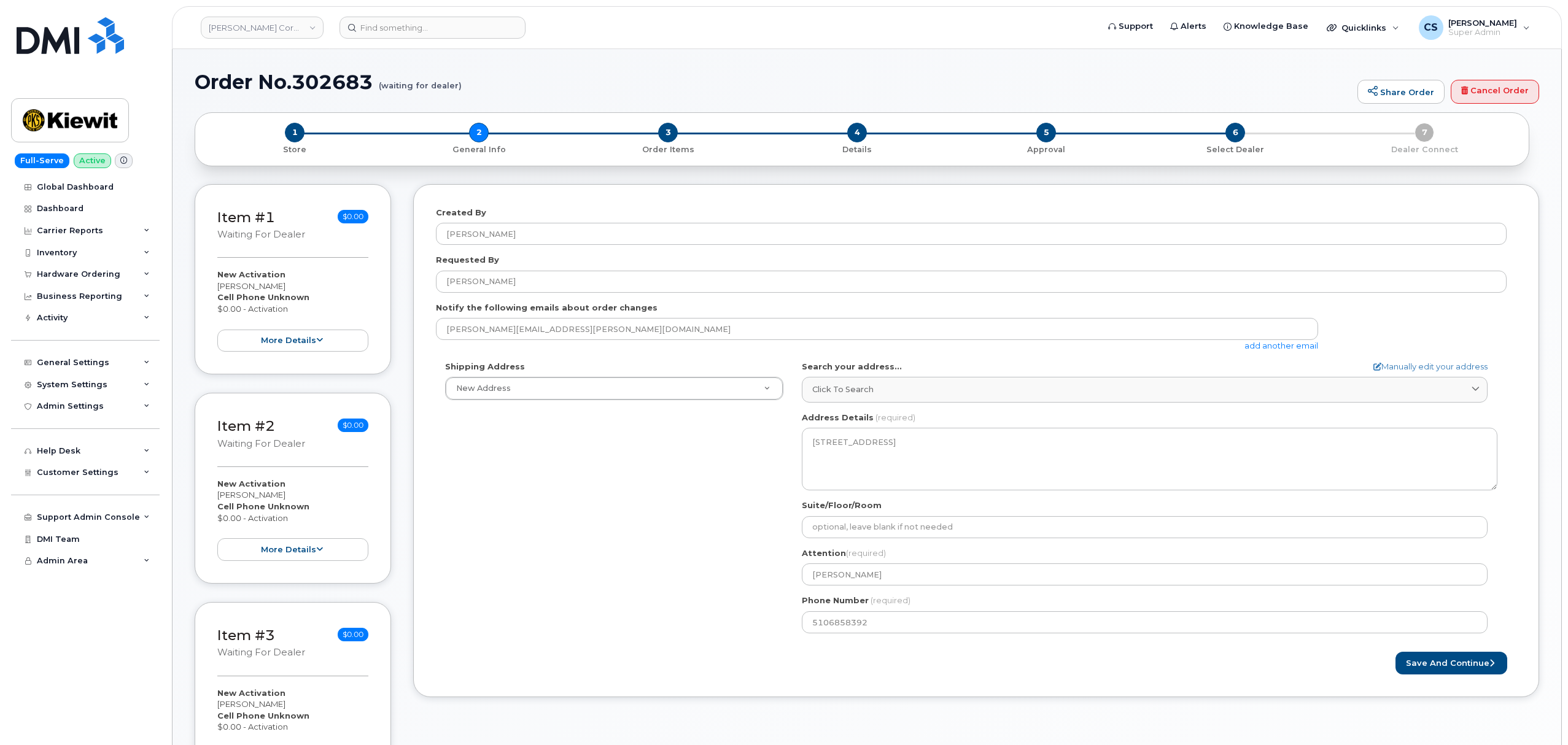
select select
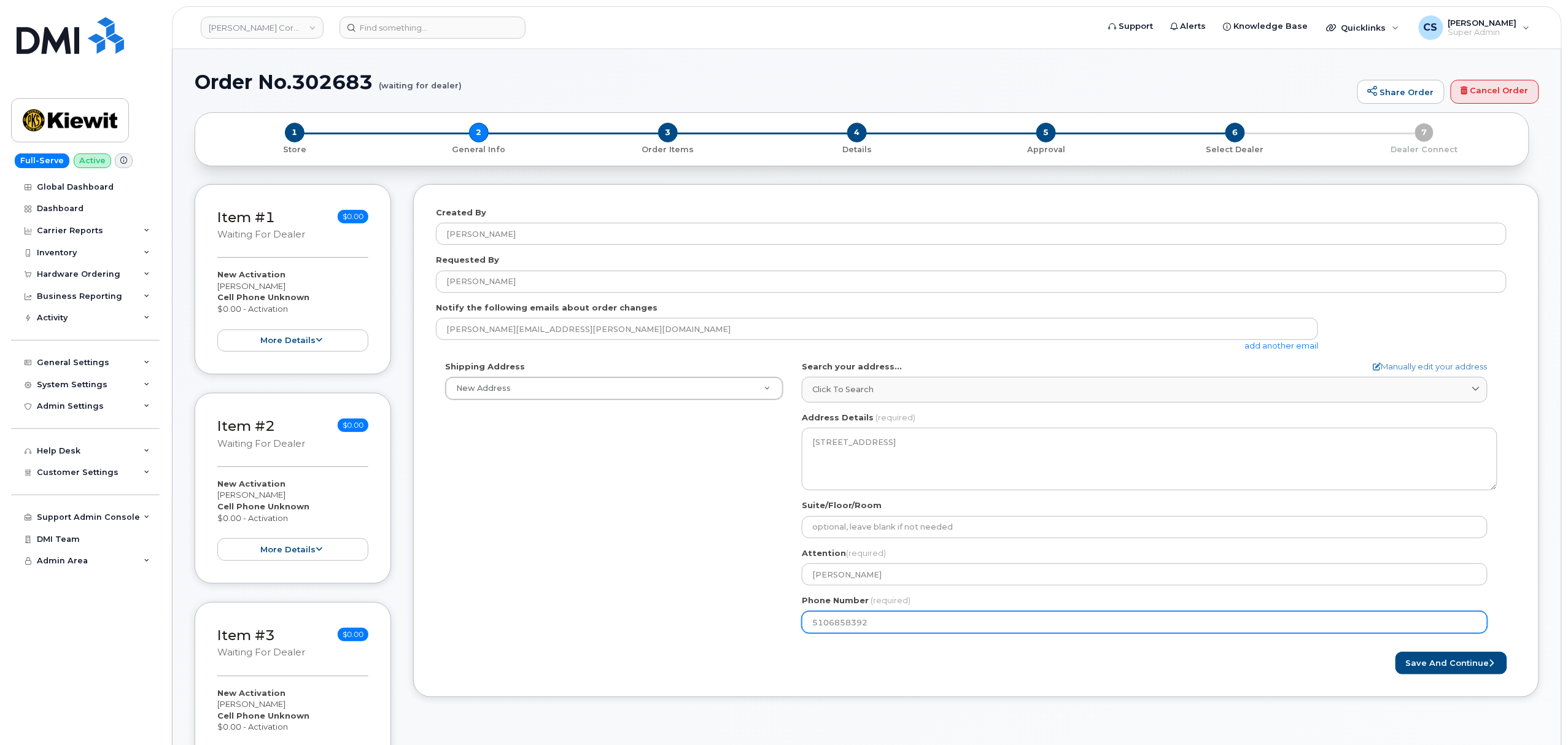
click at [838, 621] on input "5106858392" at bounding box center [1144, 622] width 686 height 22
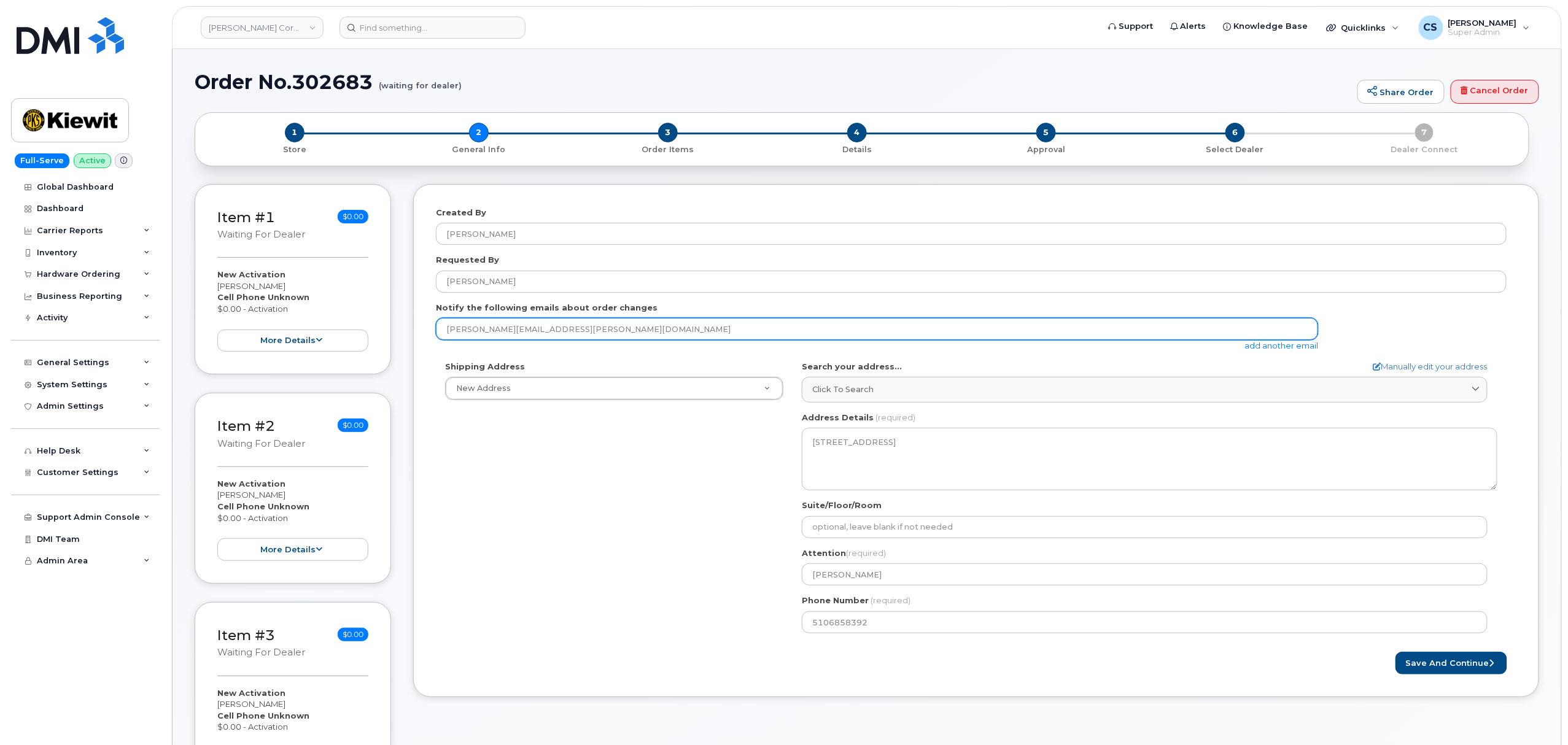
drag, startPoint x: 1568, startPoint y: 455, endPoint x: 487, endPoint y: 324, distance: 1088.9
click at [487, 324] on input "JARED.AMBROSIO@KIEWIT.COM" at bounding box center [877, 329] width 882 height 22
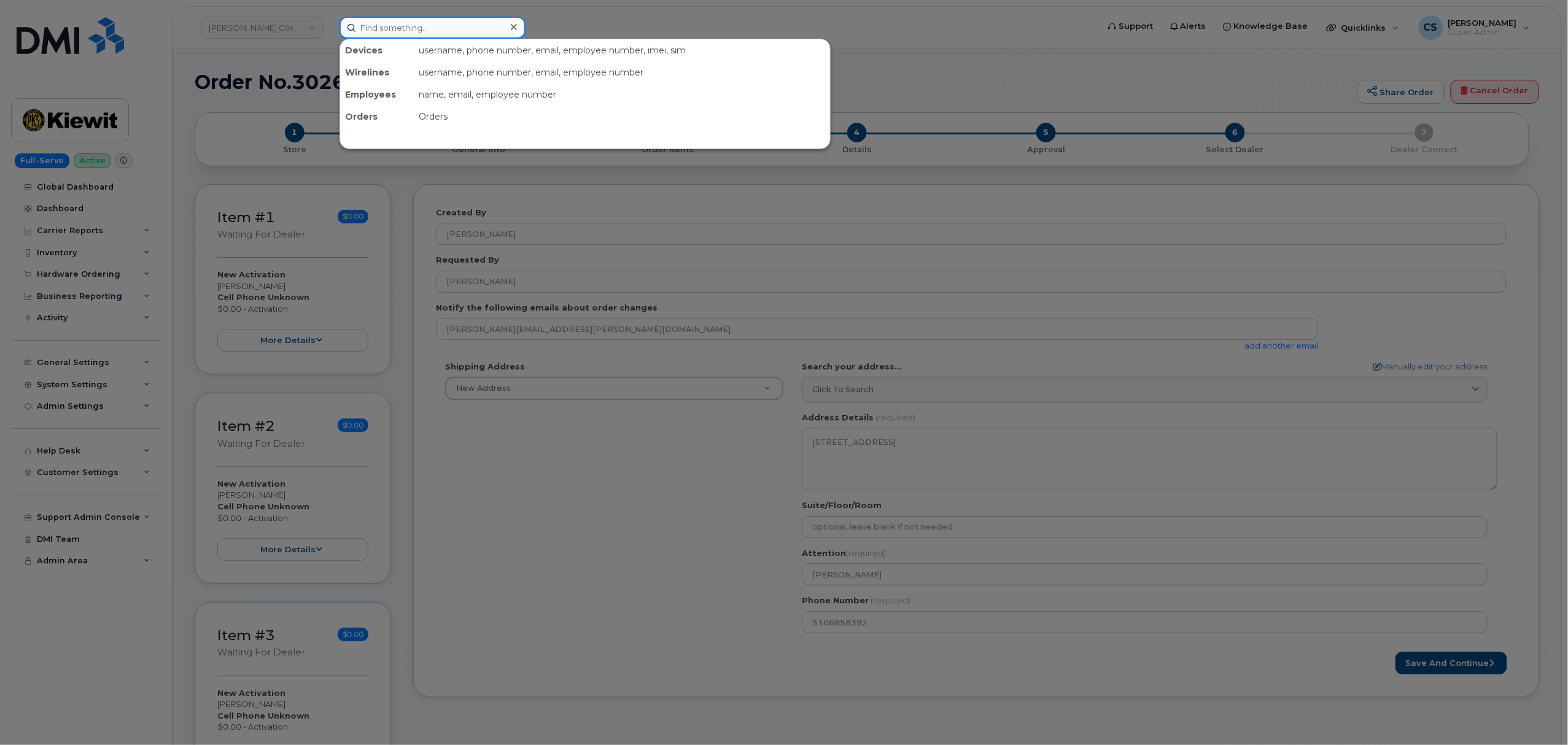
click at [458, 29] on input at bounding box center [432, 28] width 186 height 22
paste input "Michael Archibeque"
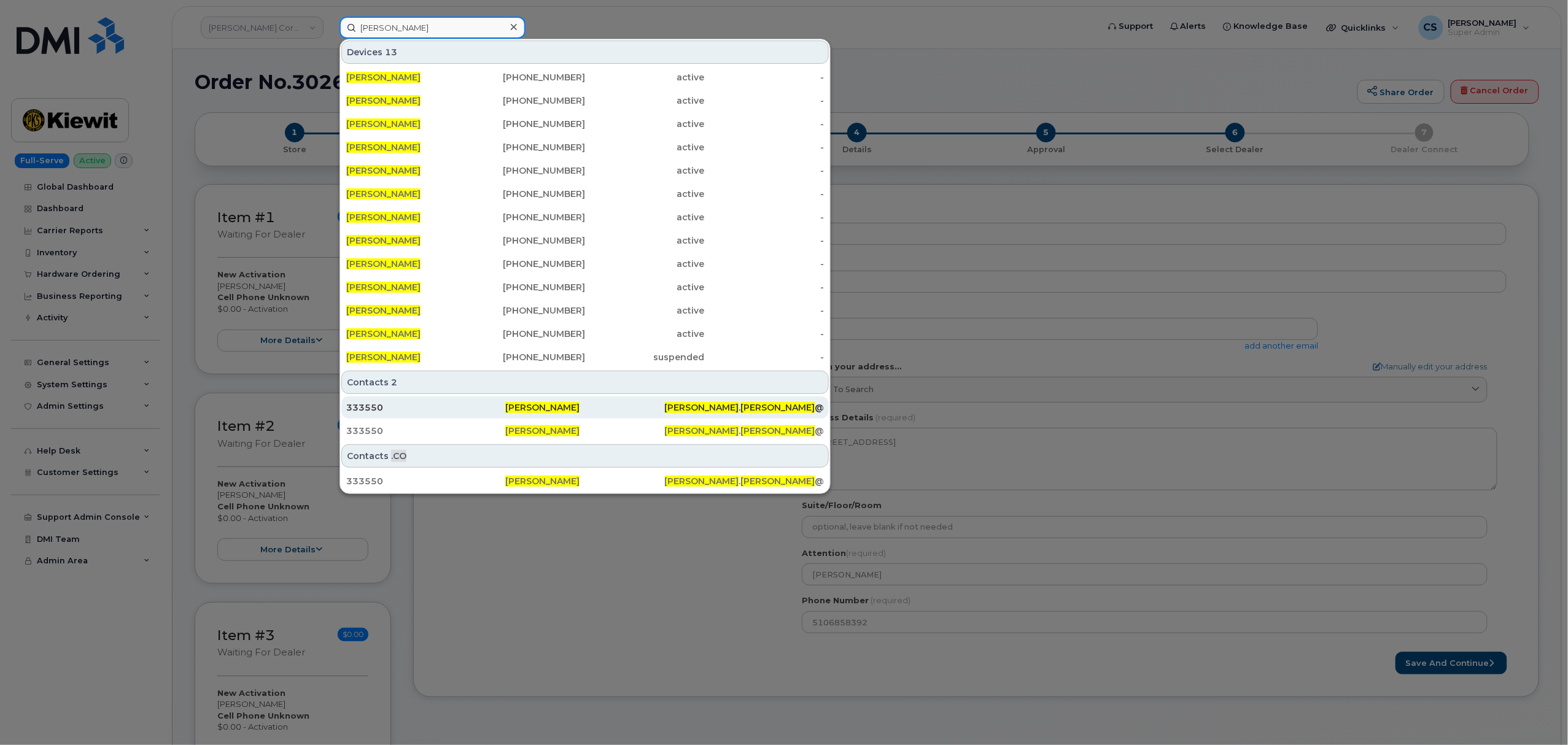
type input "Michael Archibeque"
click at [536, 409] on span "Michael Archibeque" at bounding box center [542, 408] width 75 height 11
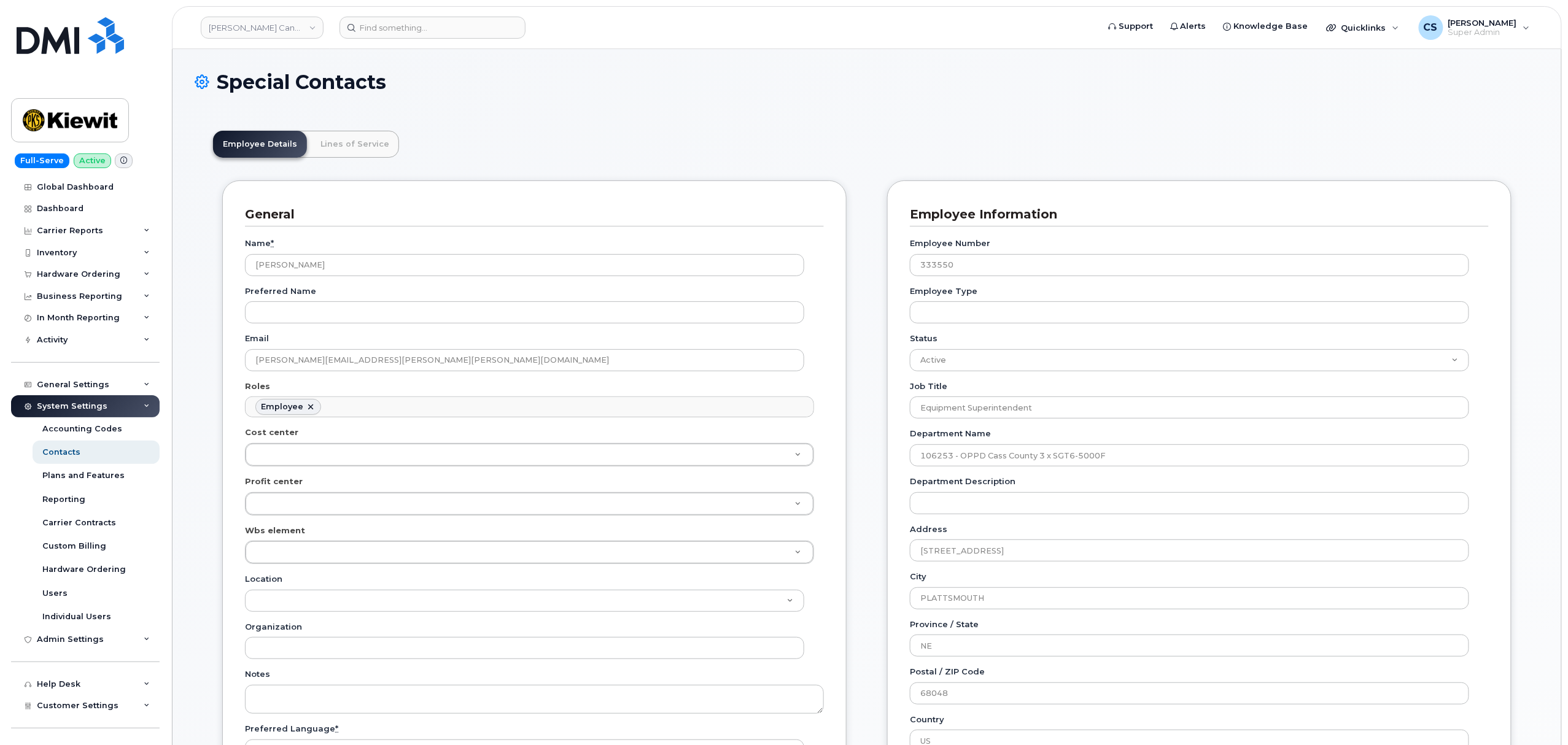
scroll to position [36, 0]
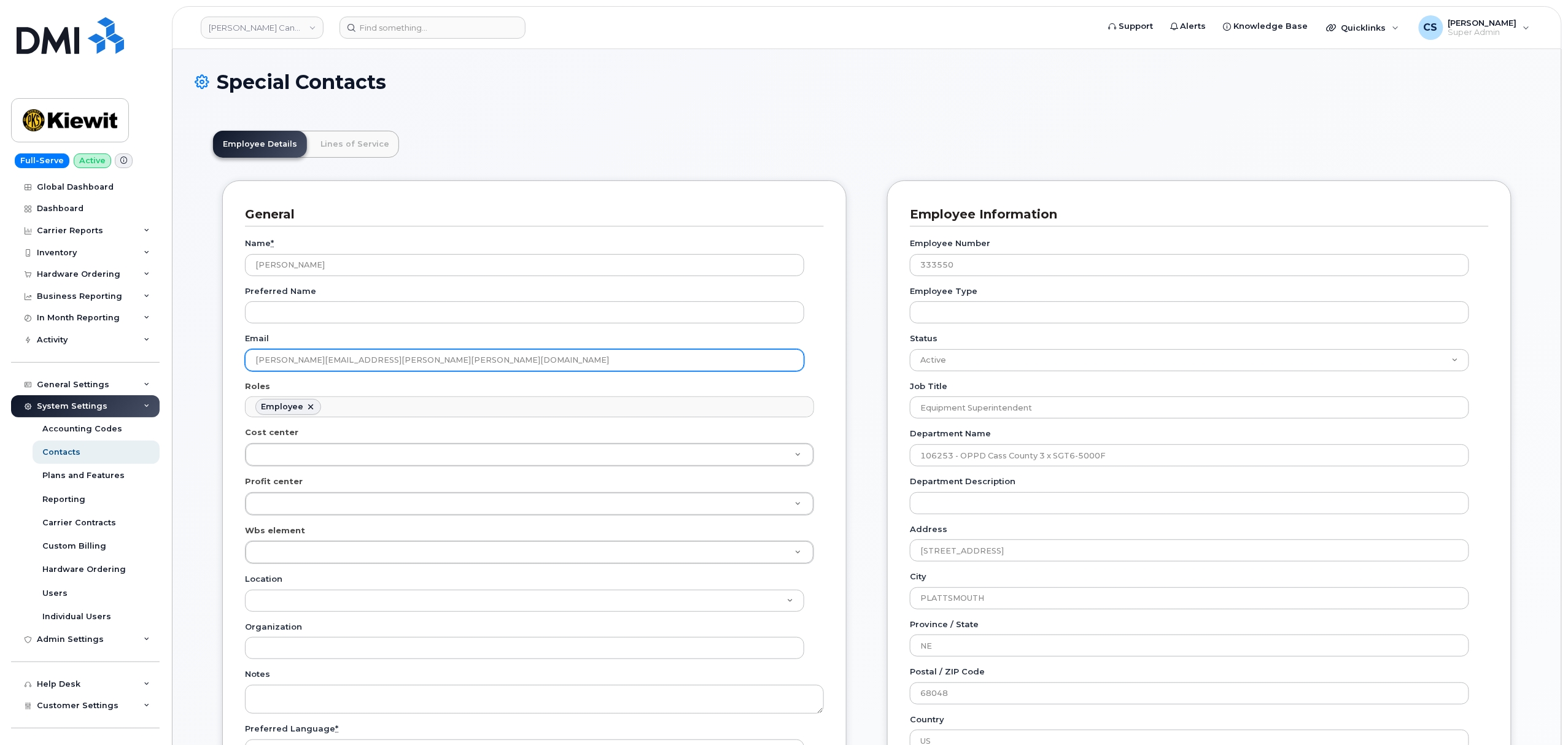
click at [320, 364] on input "[PERSON_NAME][EMAIL_ADDRESS][PERSON_NAME][PERSON_NAME][DOMAIN_NAME]" at bounding box center [524, 360] width 559 height 22
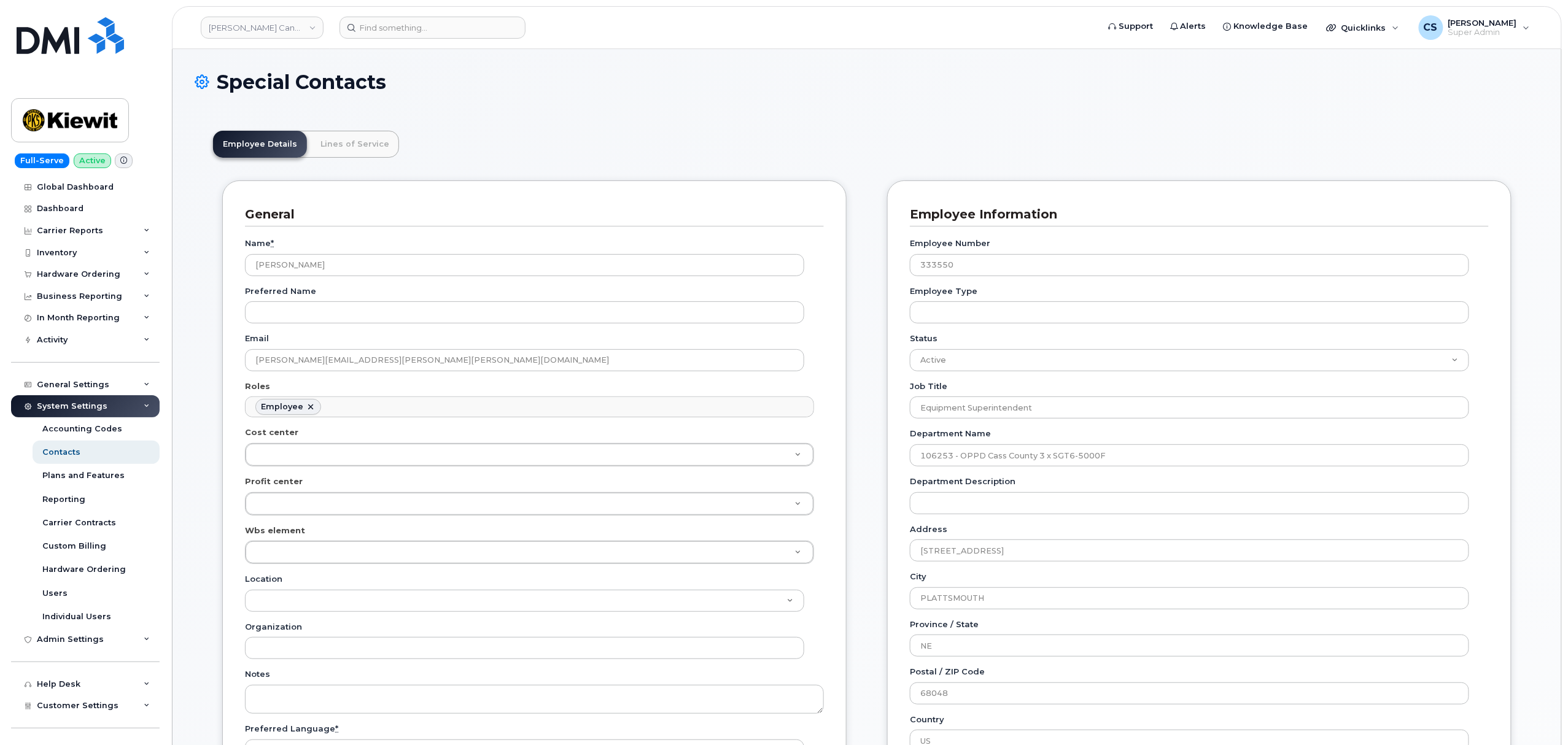
drag, startPoint x: 1243, startPoint y: 244, endPoint x: 852, endPoint y: 992, distance: 844.0
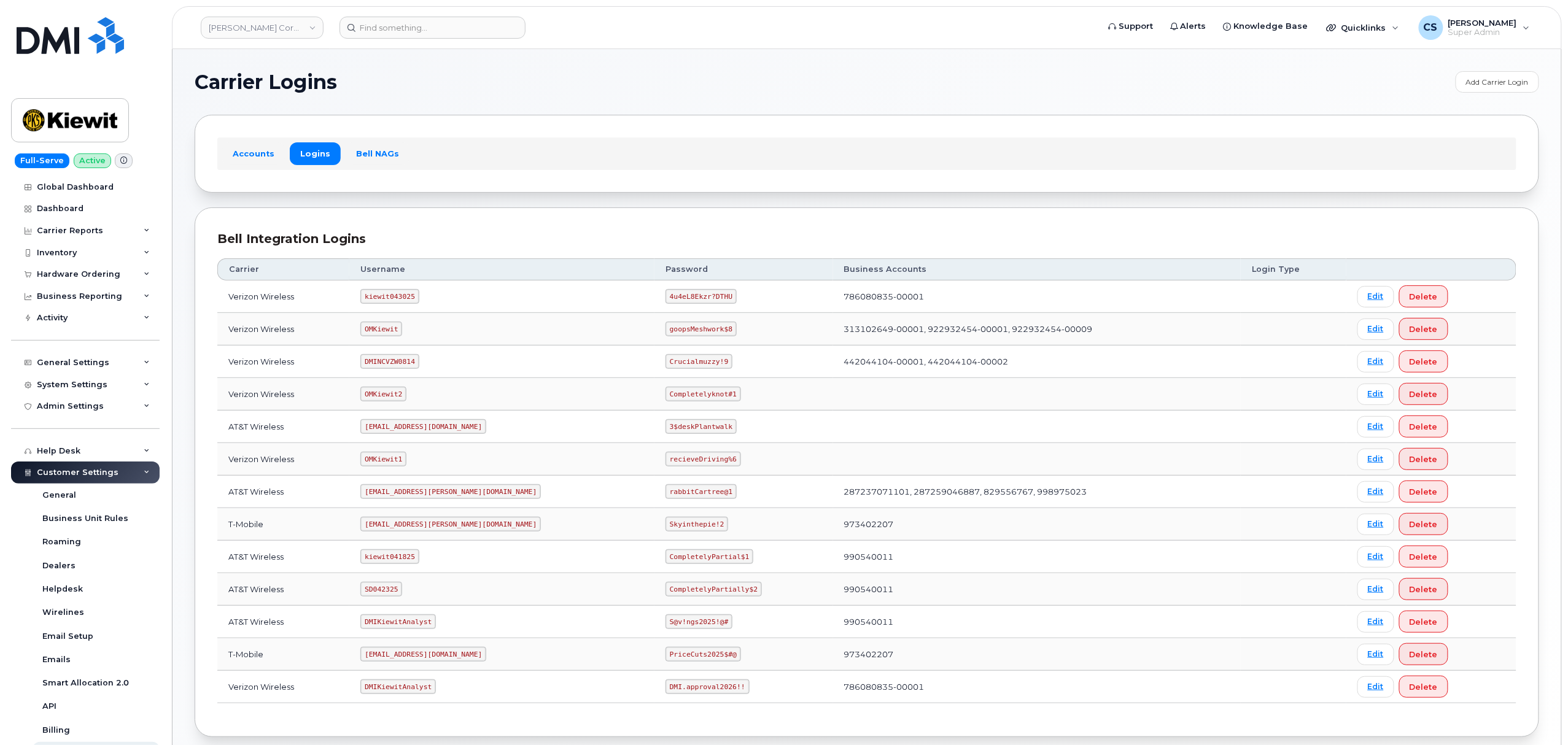
click at [415, 293] on code "kiewit043025" at bounding box center [390, 296] width 59 height 15
copy code "kiewit043025"
click at [666, 301] on code "4u4eL8Ekzr?DTHU" at bounding box center [701, 296] width 71 height 15
click at [666, 298] on code "4u4eL8Ekzr?DTHU" at bounding box center [701, 296] width 71 height 15
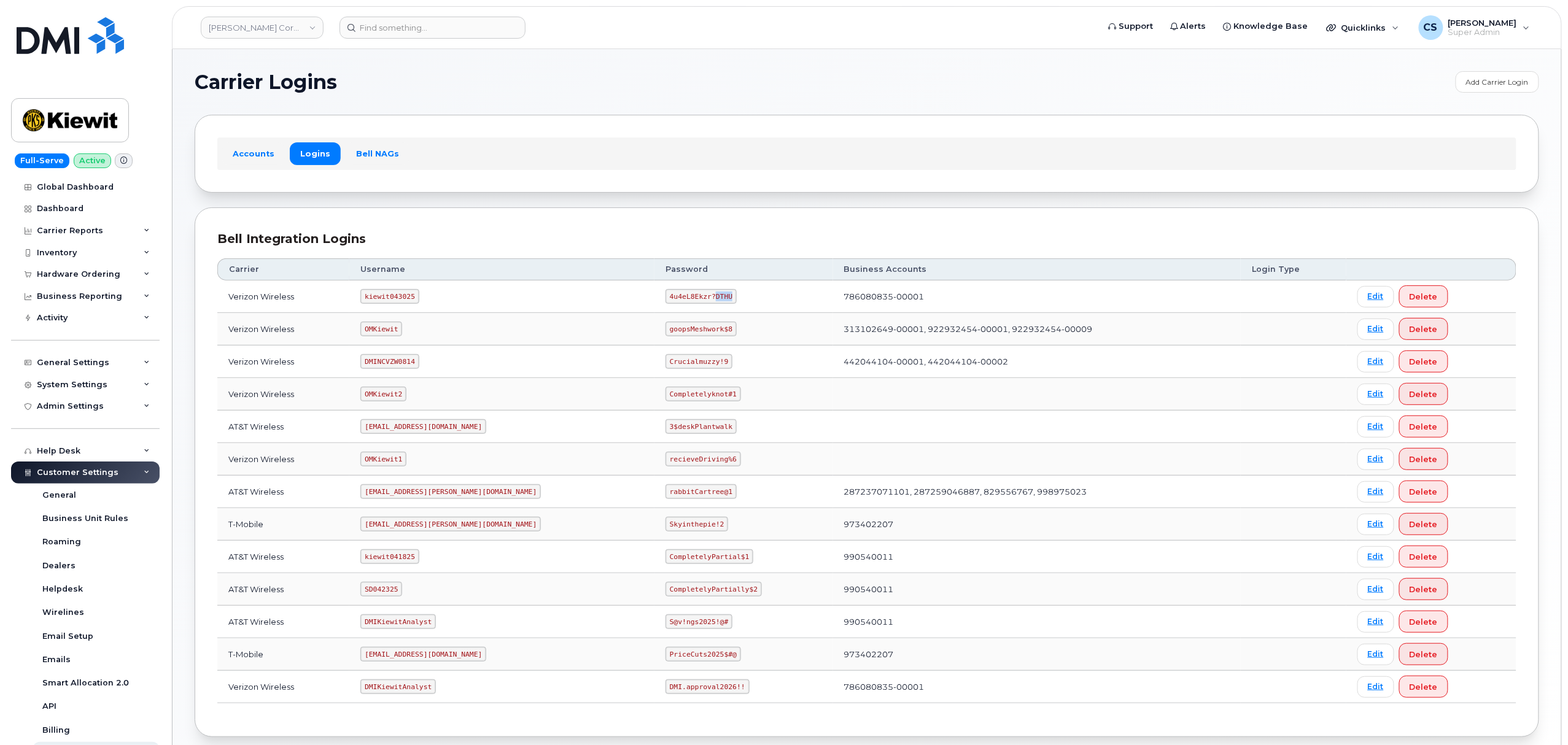
click at [666, 298] on code "4u4eL8Ekzr?DTHU" at bounding box center [701, 296] width 71 height 15
click at [397, 295] on code "kiewit043025" at bounding box center [390, 296] width 59 height 15
copy code "kiewit043025"
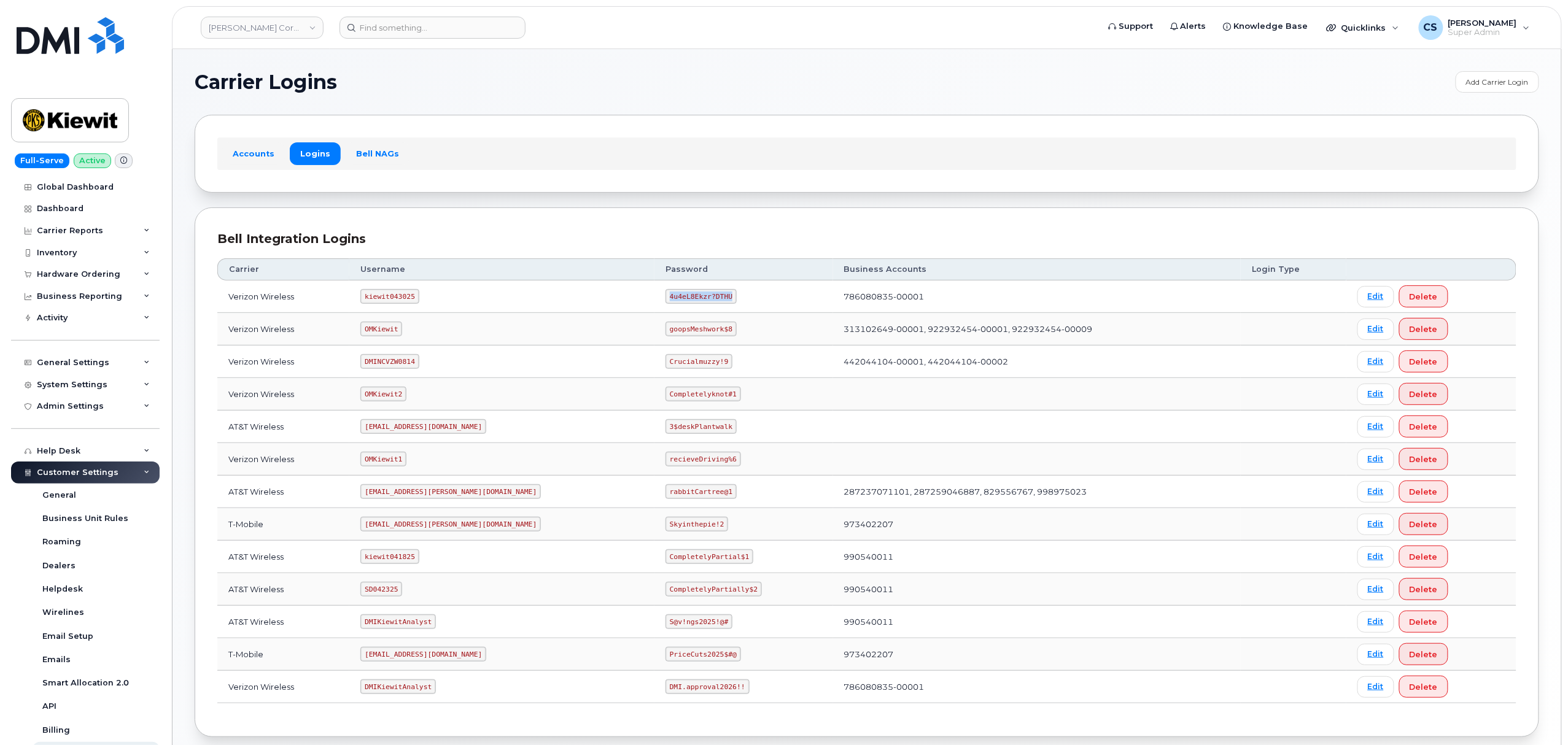
copy code "4u4eL8Ekzr?DTHU"
drag, startPoint x: 670, startPoint y: 300, endPoint x: 616, endPoint y: 291, distance: 54.7
click at [666, 291] on code "4u4eL8Ekzr?DTHU" at bounding box center [701, 296] width 71 height 15
